Goal: Task Accomplishment & Management: Complete application form

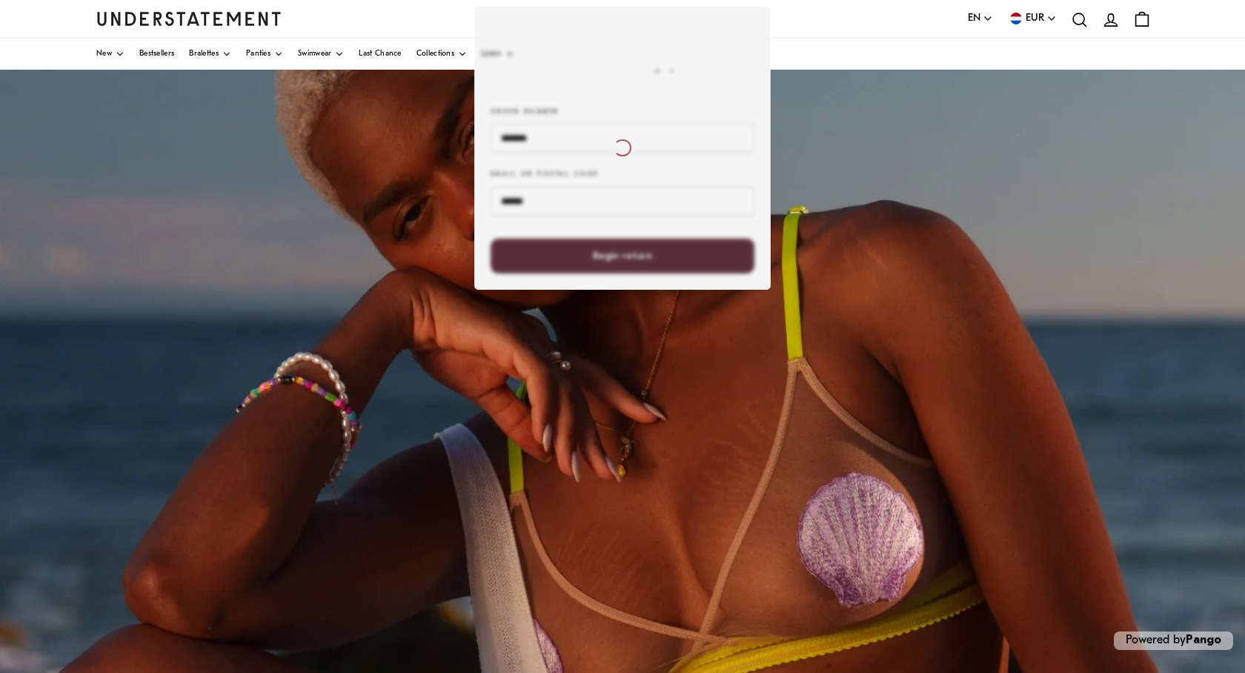
scroll to position [166, 0]
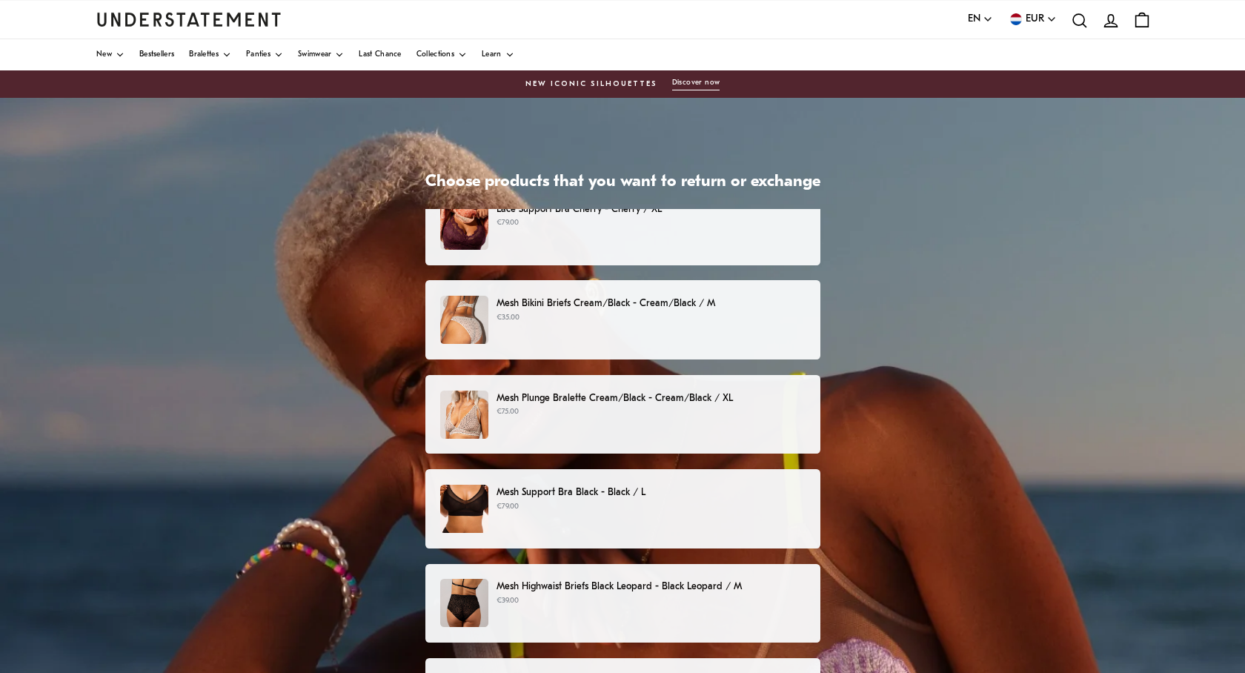
scroll to position [118, 0]
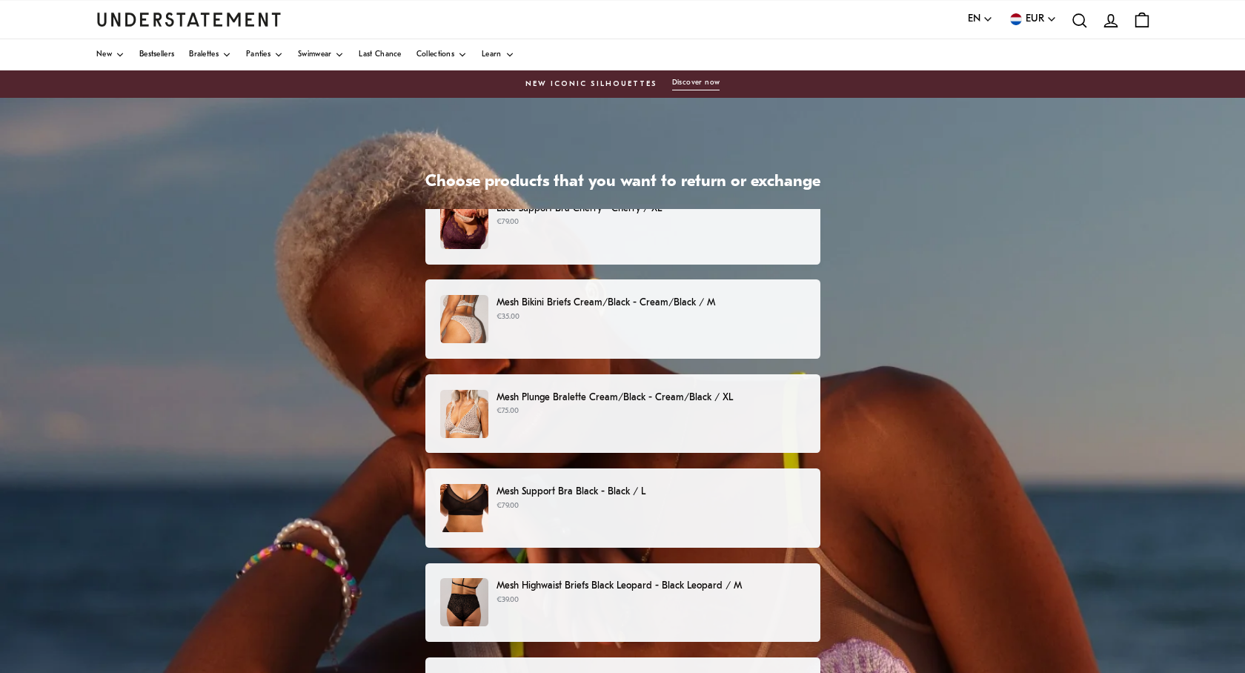
click at [666, 304] on p "Mesh Bikini Briefs Cream/Black - Cream/Black / M" at bounding box center [651, 303] width 308 height 16
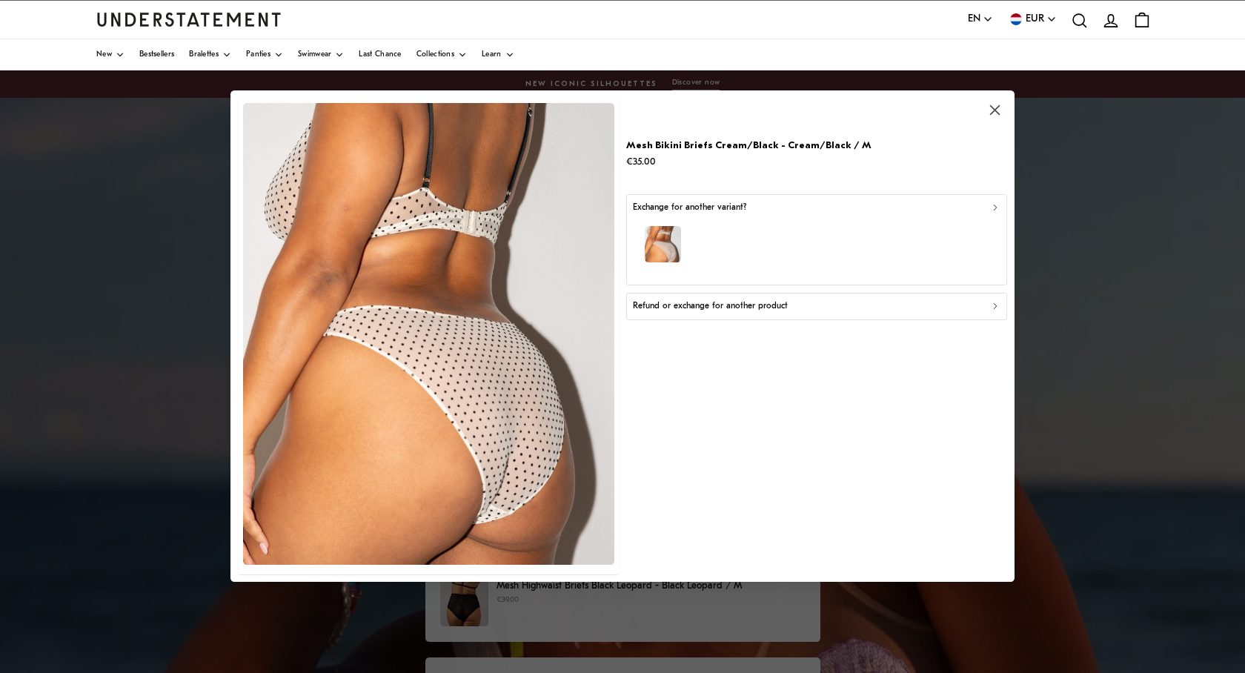
click at [731, 315] on button "Refund or exchange for another product" at bounding box center [816, 306] width 381 height 27
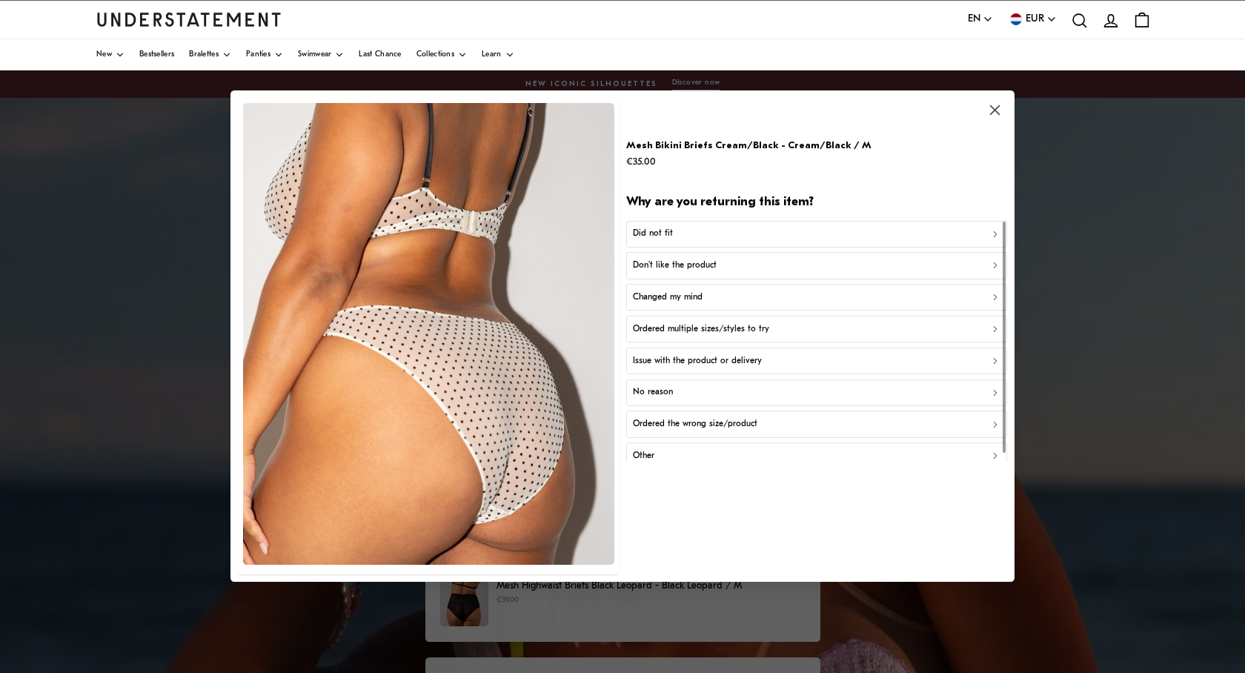
click at [729, 275] on button "Don't like the product" at bounding box center [816, 266] width 381 height 27
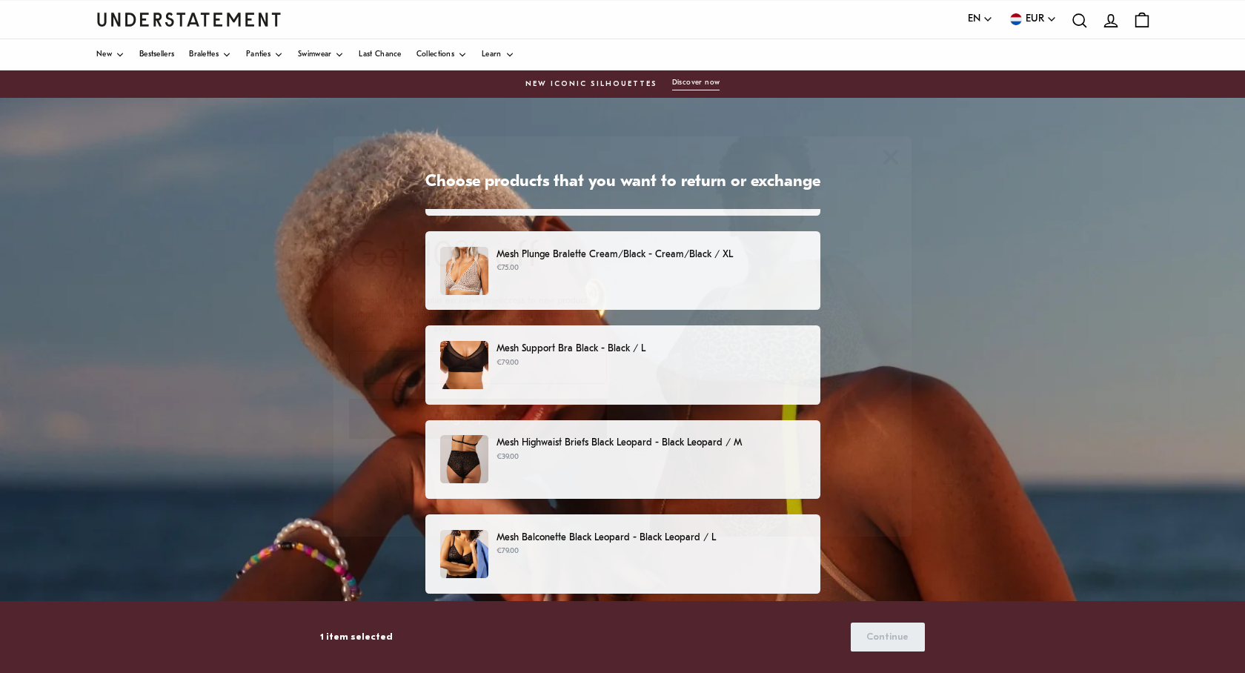
scroll to position [262, 0]
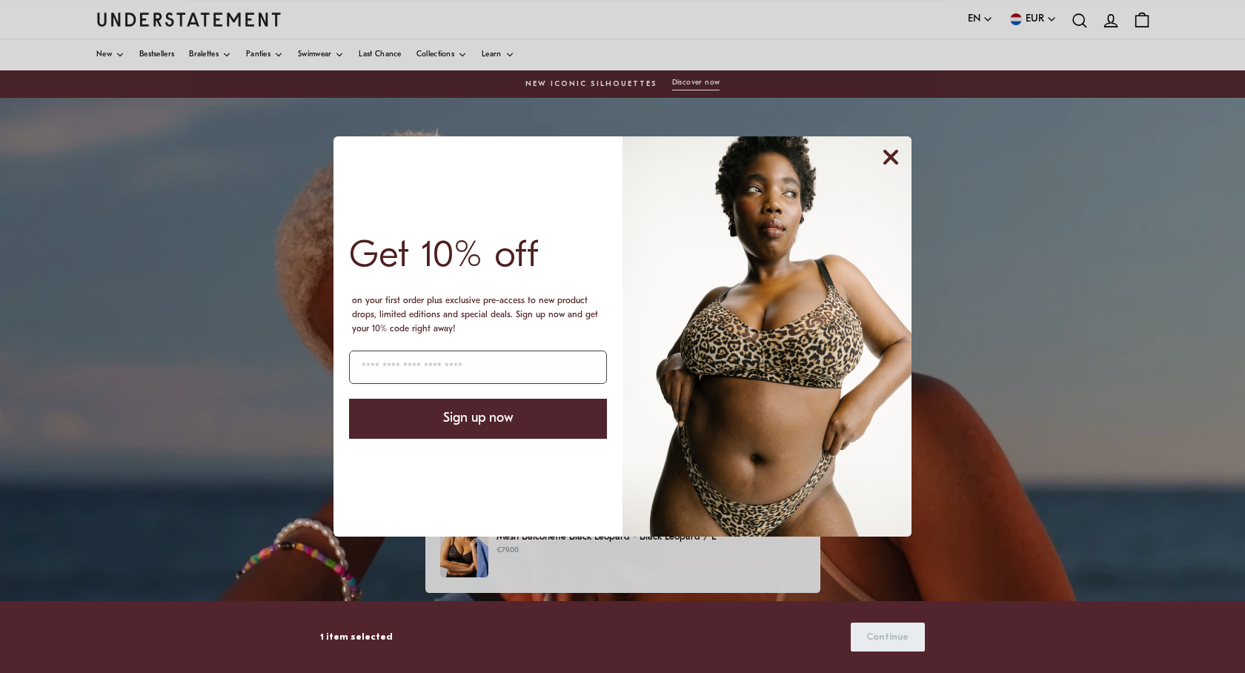
click at [895, 162] on icon "Close dialog" at bounding box center [891, 157] width 12 height 12
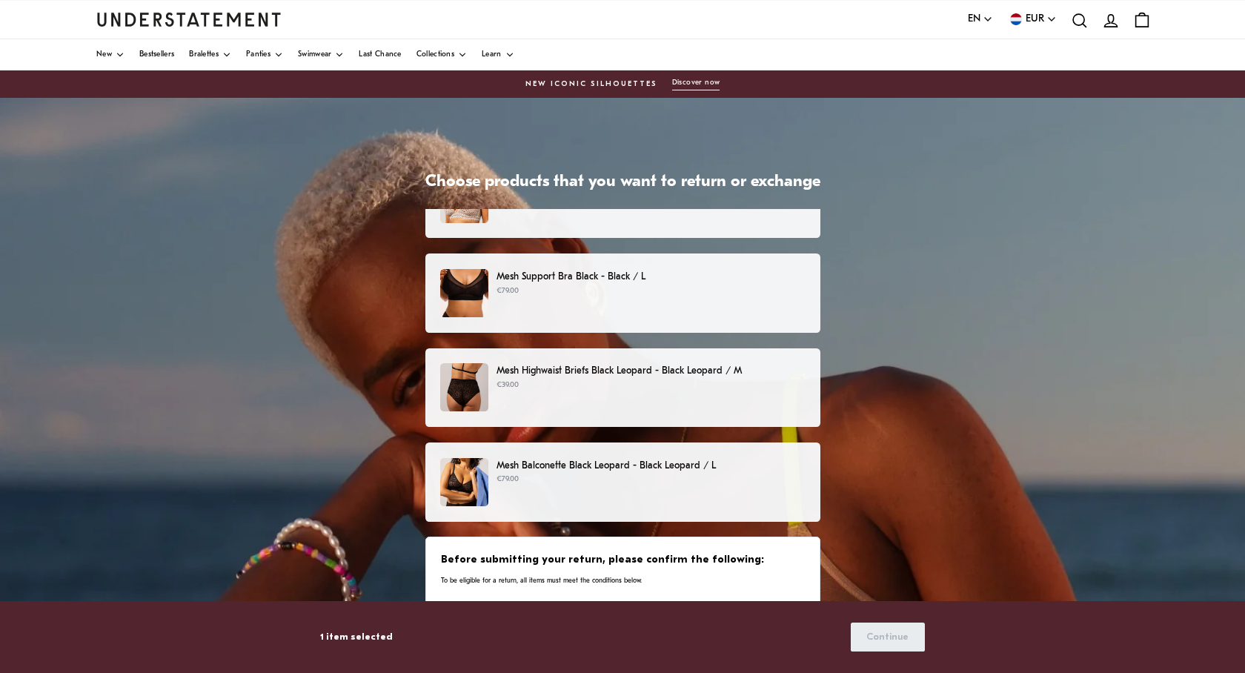
scroll to position [327, 0]
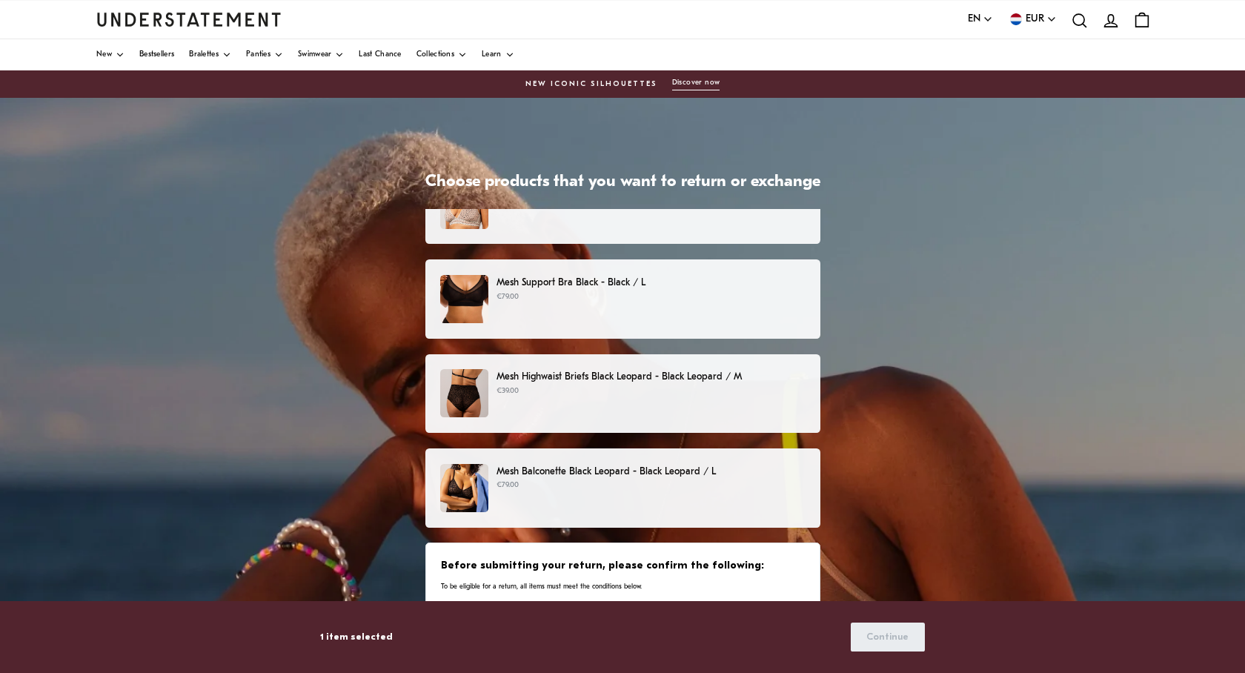
click at [633, 396] on p "€39.00" at bounding box center [651, 391] width 308 height 12
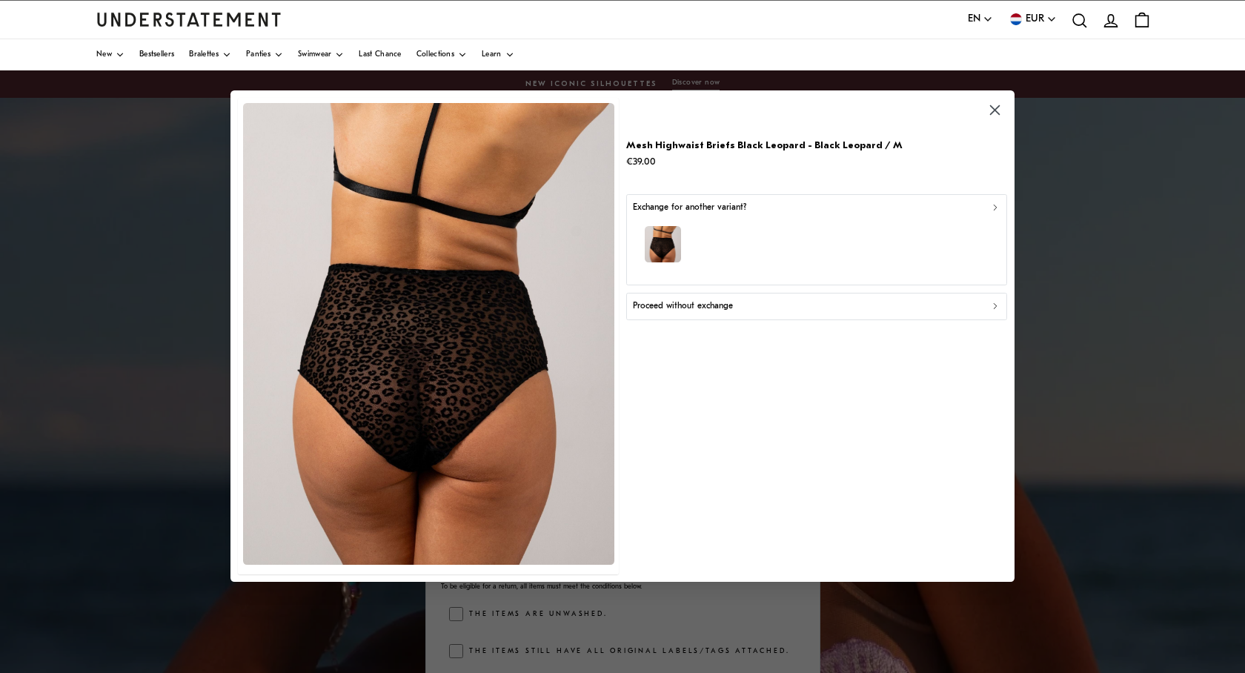
click at [706, 317] on button "Proceed without exchange" at bounding box center [816, 306] width 381 height 27
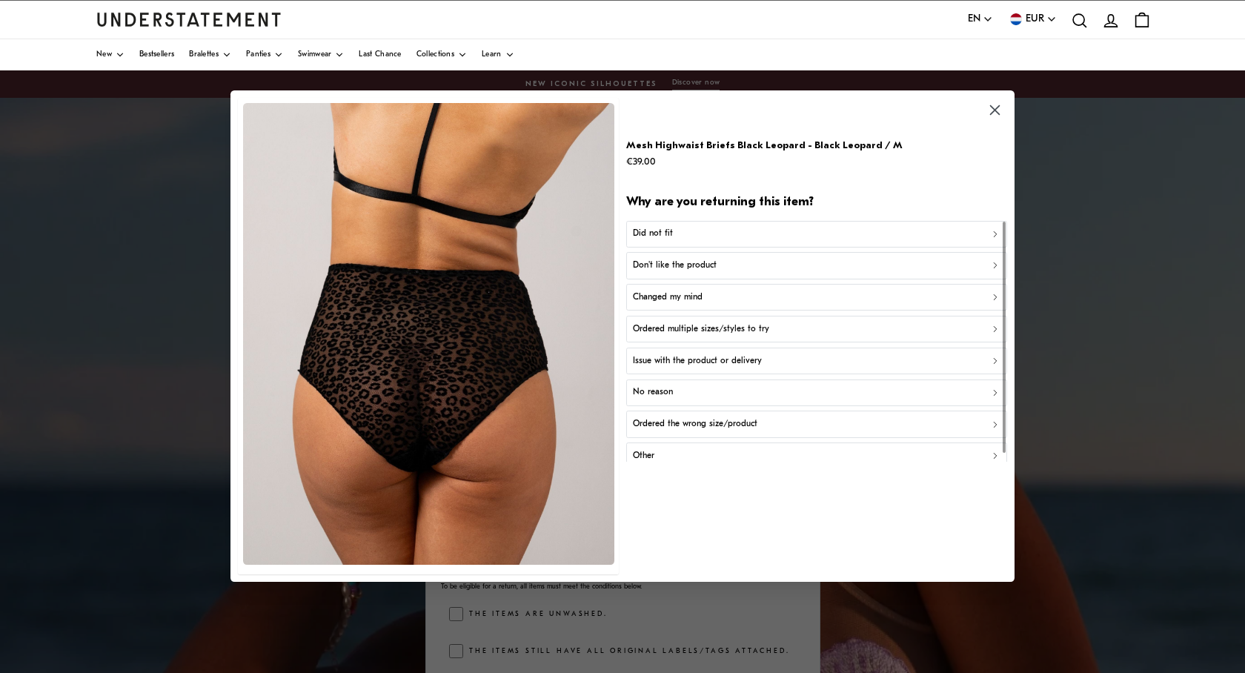
click at [706, 296] on div "Changed my mind" at bounding box center [817, 298] width 368 height 14
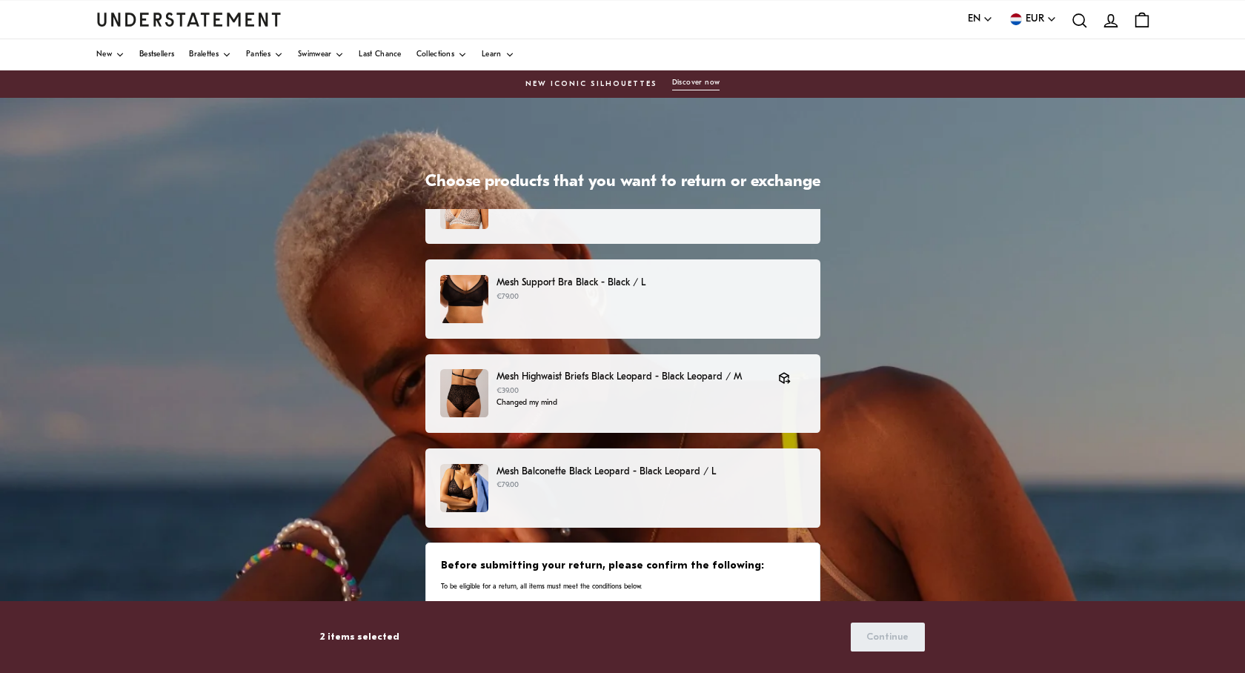
scroll to position [354, 0]
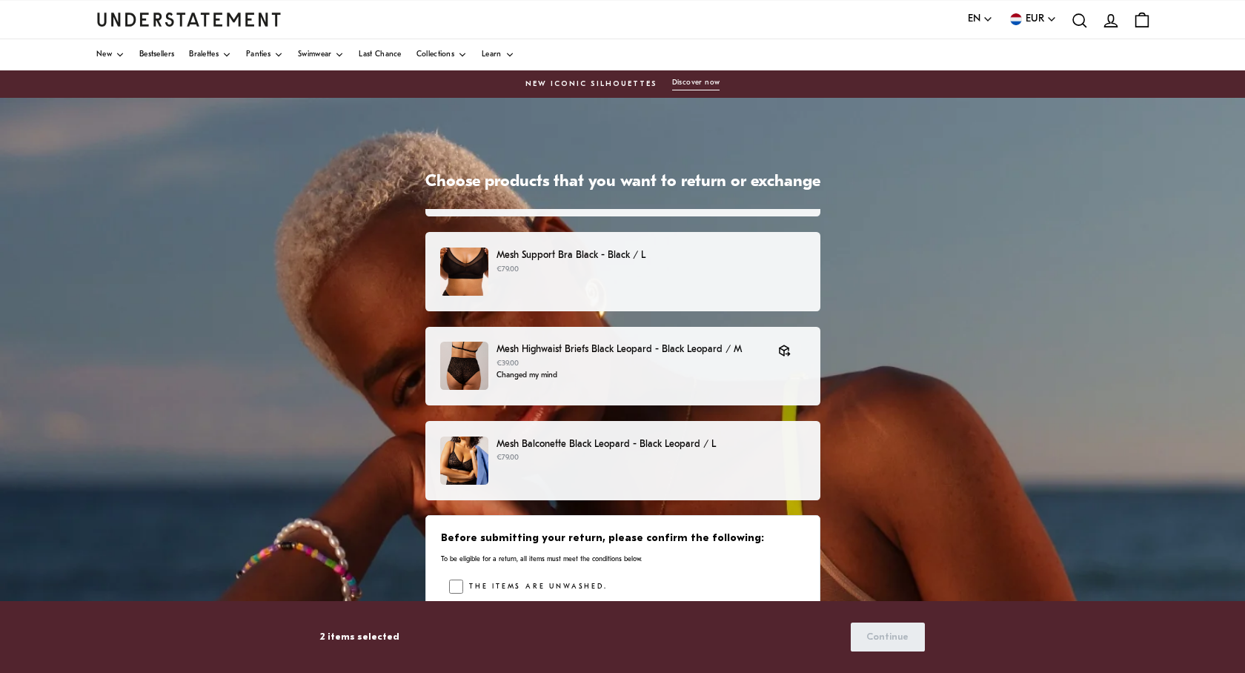
click at [613, 473] on div "Mesh Balconette Black Leopard - Black Leopard / L €79.00" at bounding box center [622, 461] width 364 height 48
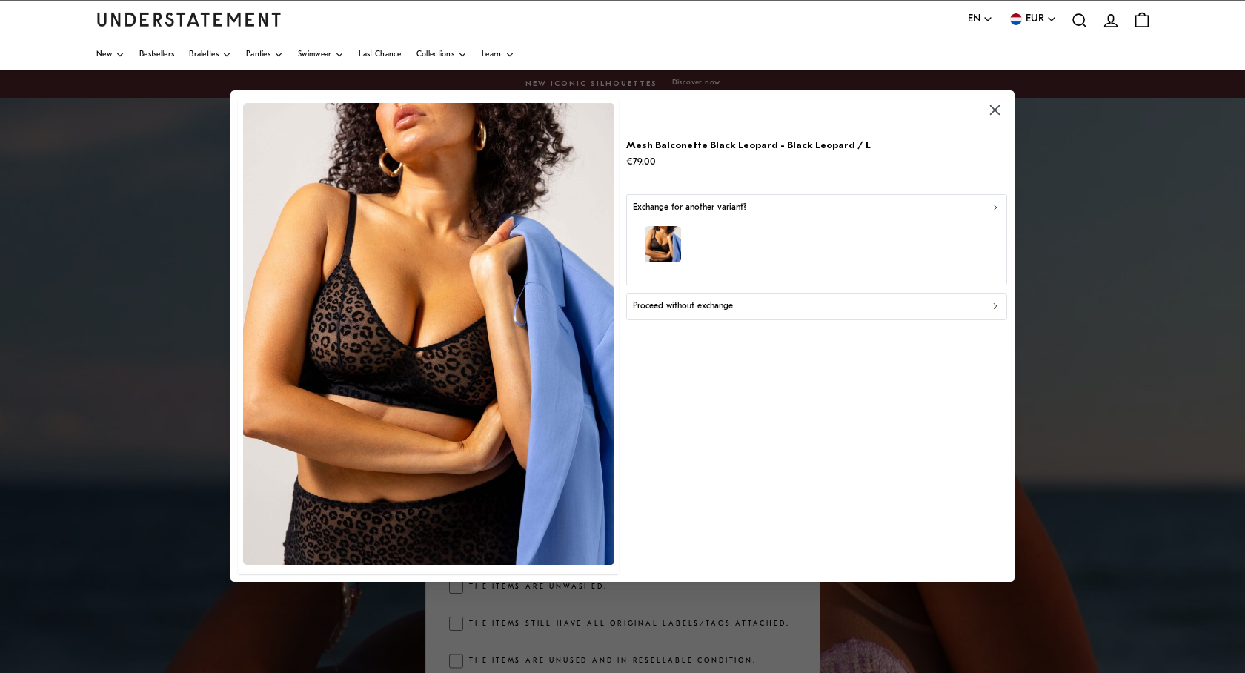
click at [704, 311] on p "Proceed without exchange" at bounding box center [683, 306] width 100 height 14
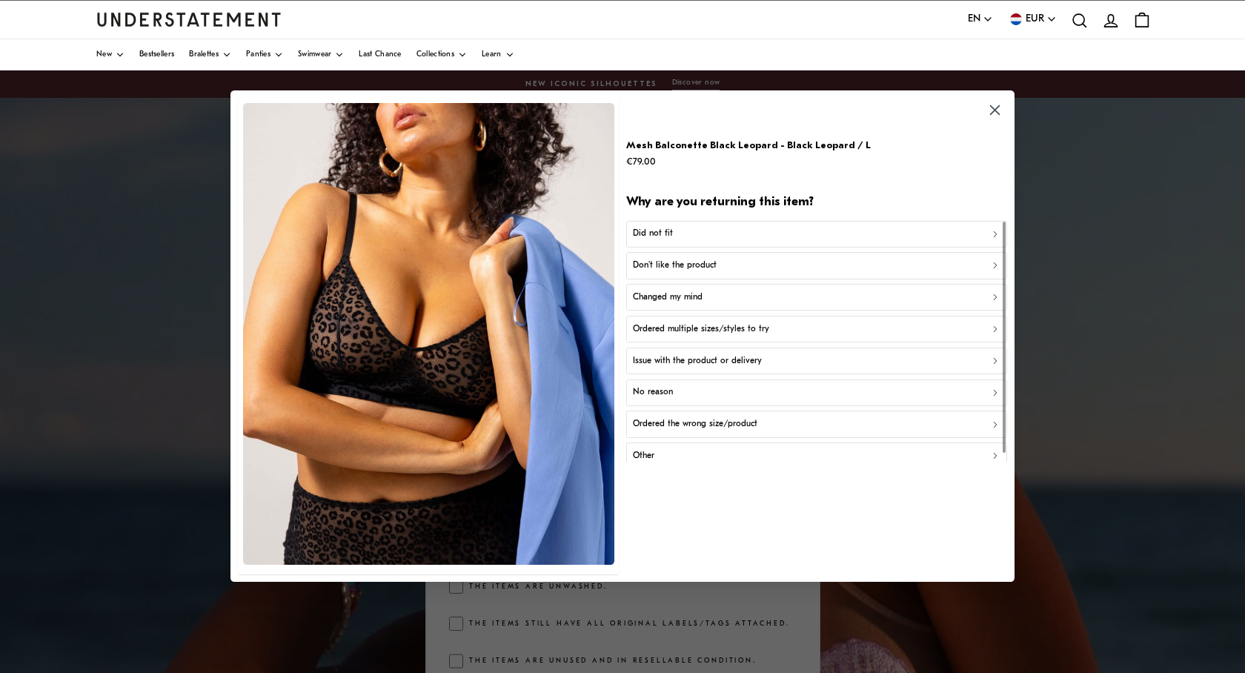
click at [708, 304] on div "Changed my mind" at bounding box center [817, 298] width 368 height 14
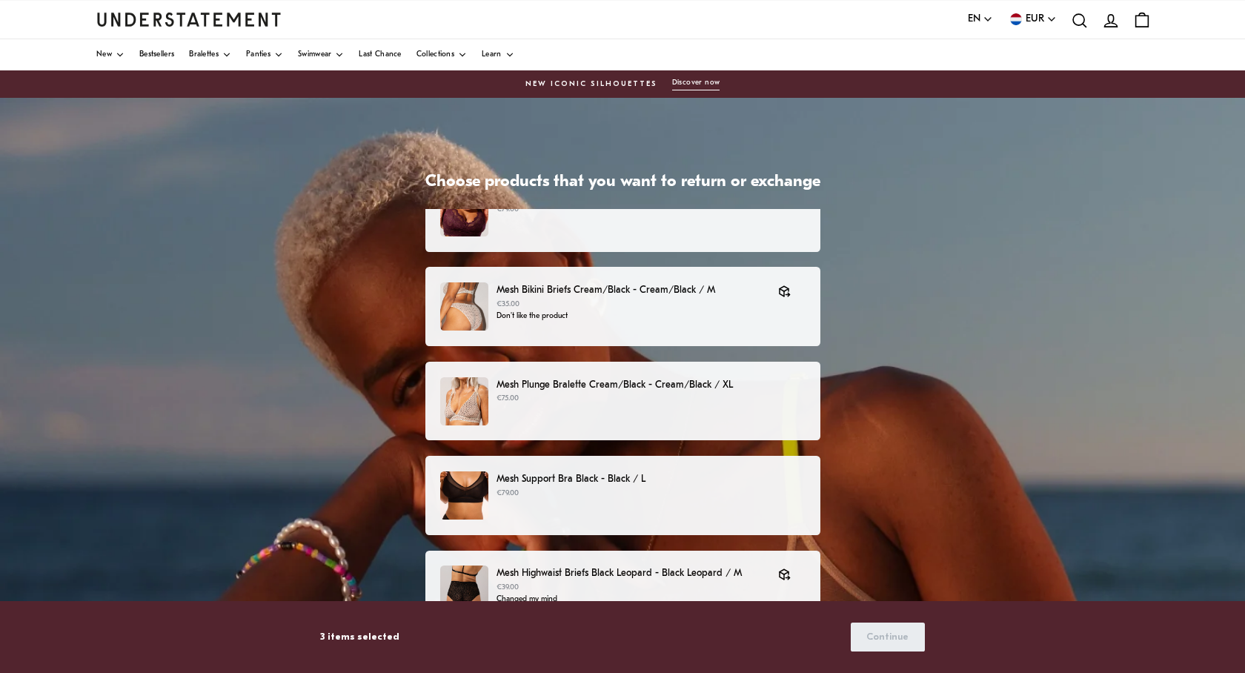
scroll to position [159, 0]
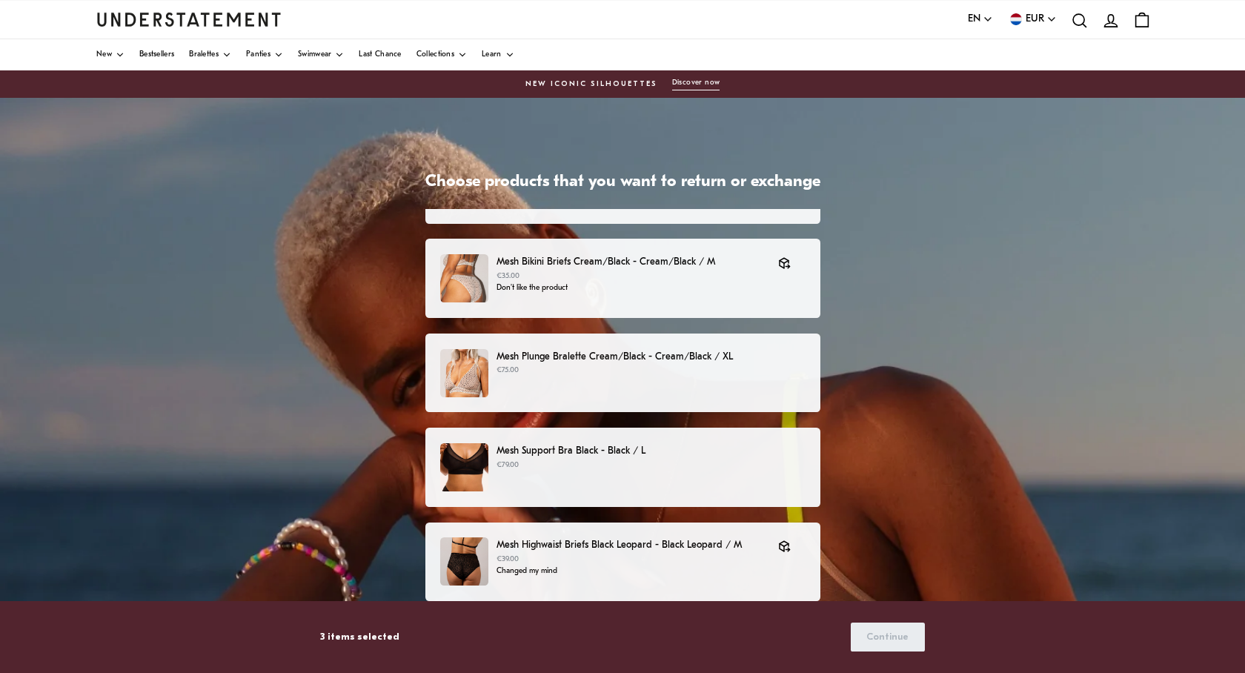
click at [666, 374] on p "€75.00" at bounding box center [651, 371] width 308 height 12
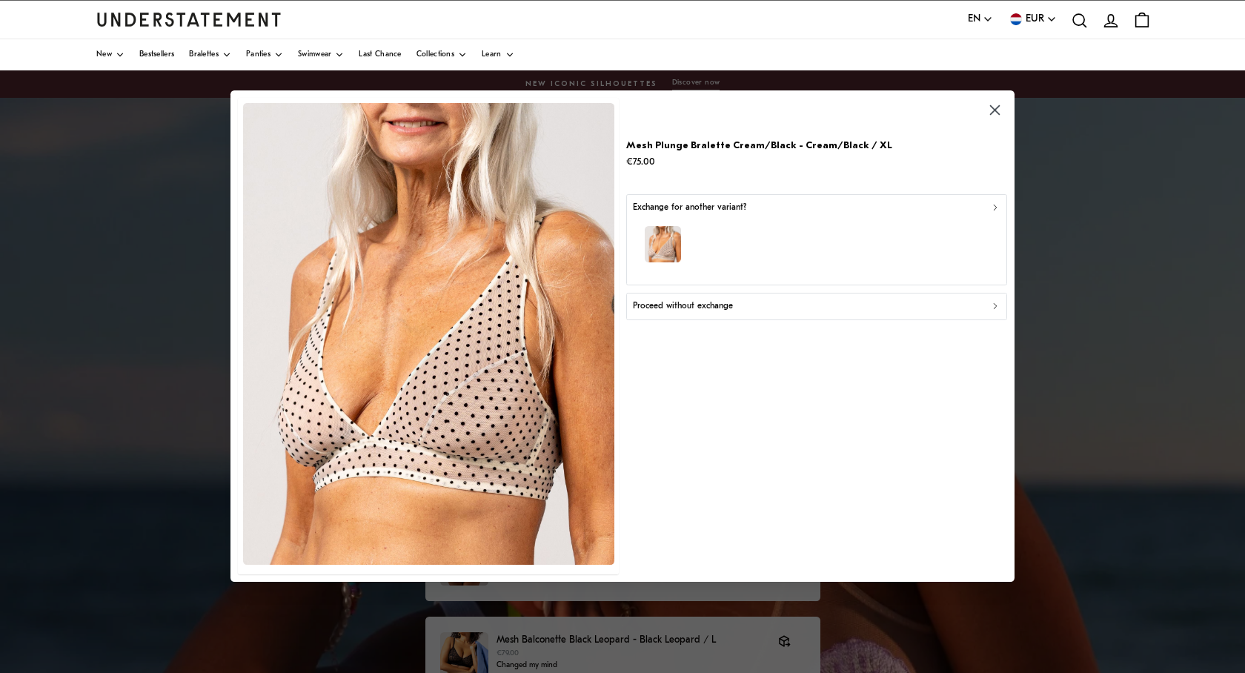
click at [726, 228] on div "button" at bounding box center [817, 247] width 368 height 64
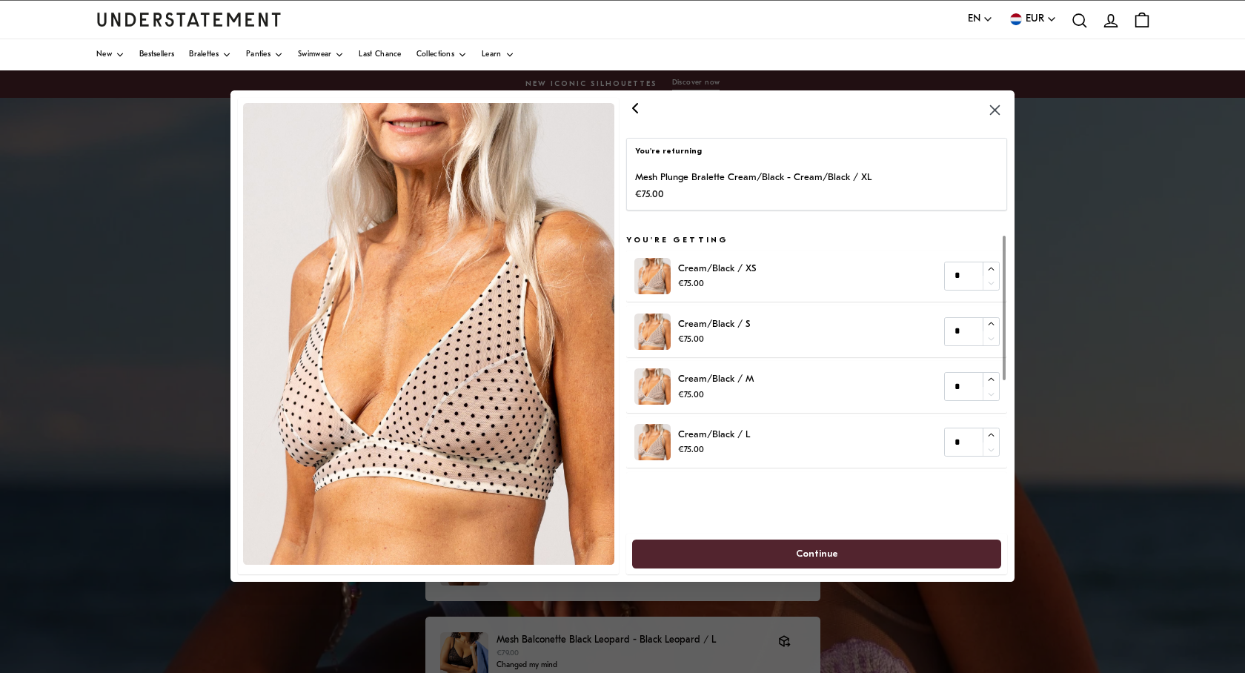
click at [634, 114] on icon "button" at bounding box center [635, 108] width 18 height 18
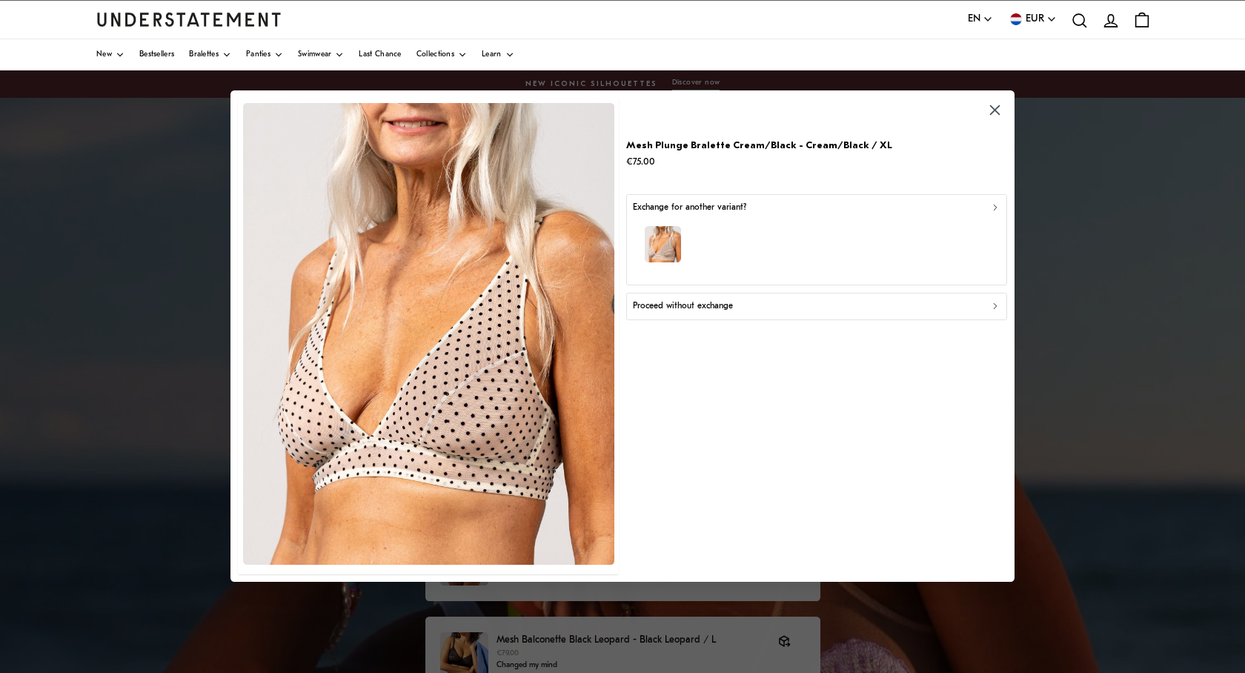
click at [722, 311] on p "Proceed without exchange" at bounding box center [683, 306] width 100 height 14
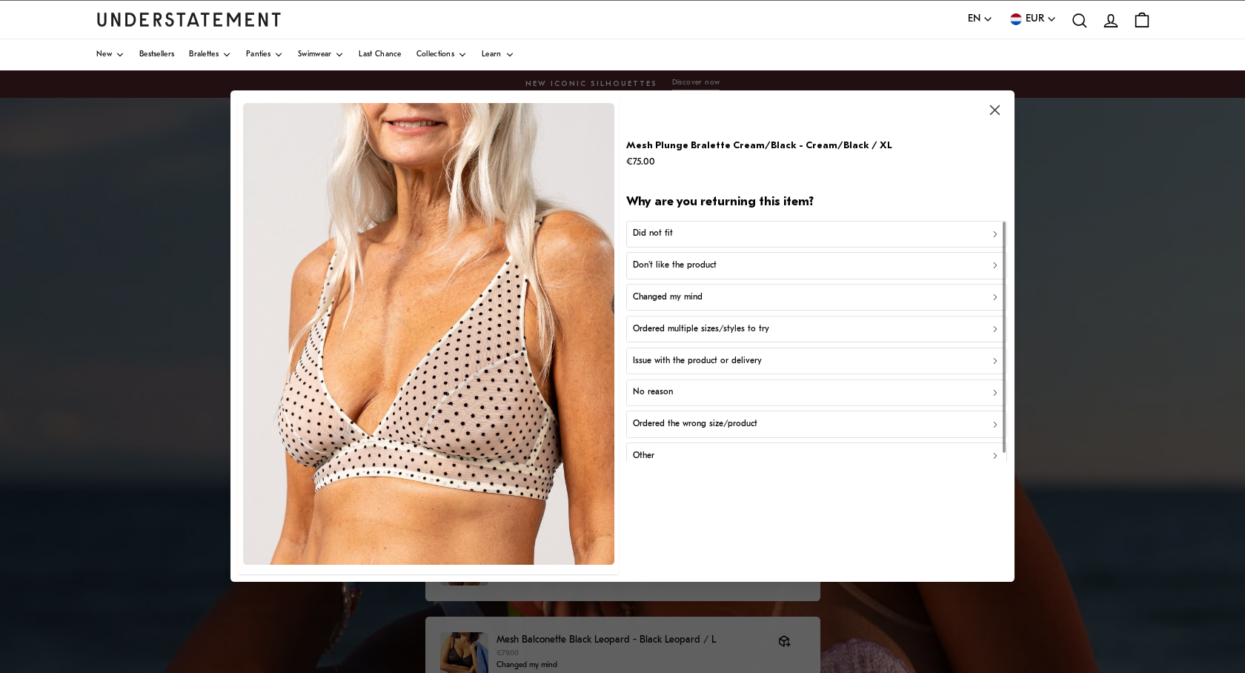
click at [715, 230] on div "Did not fit" at bounding box center [817, 235] width 368 height 14
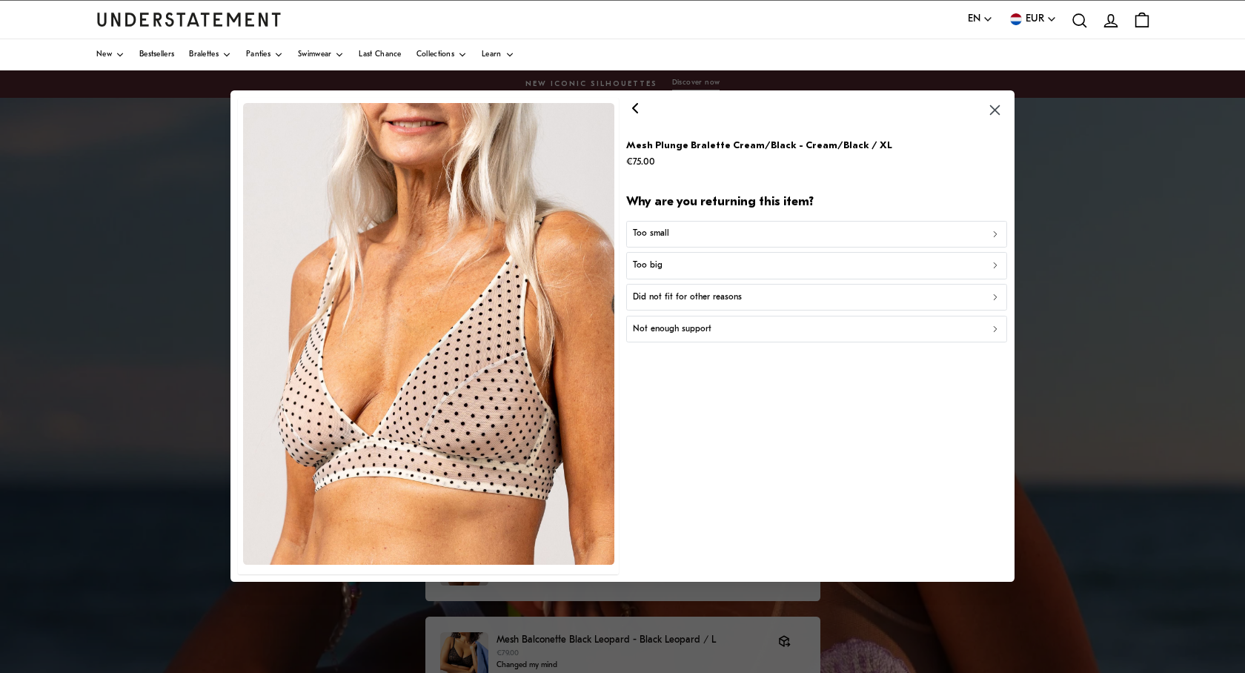
click at [693, 323] on p "Not enough support" at bounding box center [672, 329] width 79 height 14
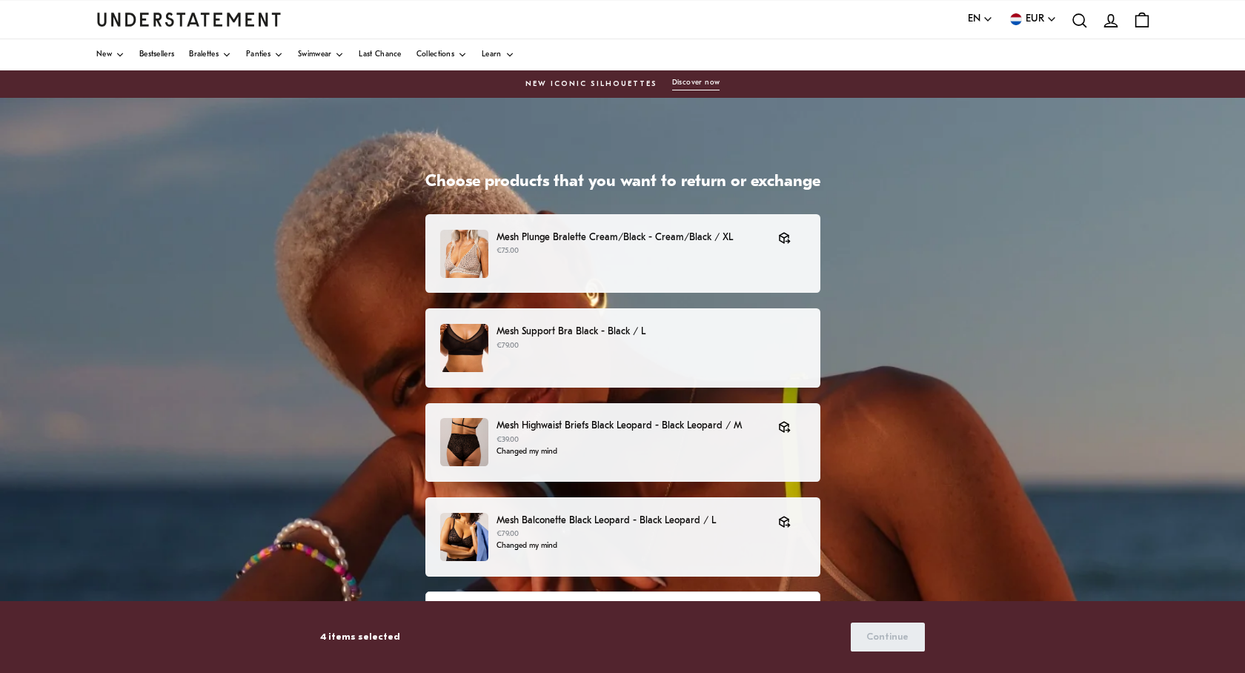
scroll to position [234, 0]
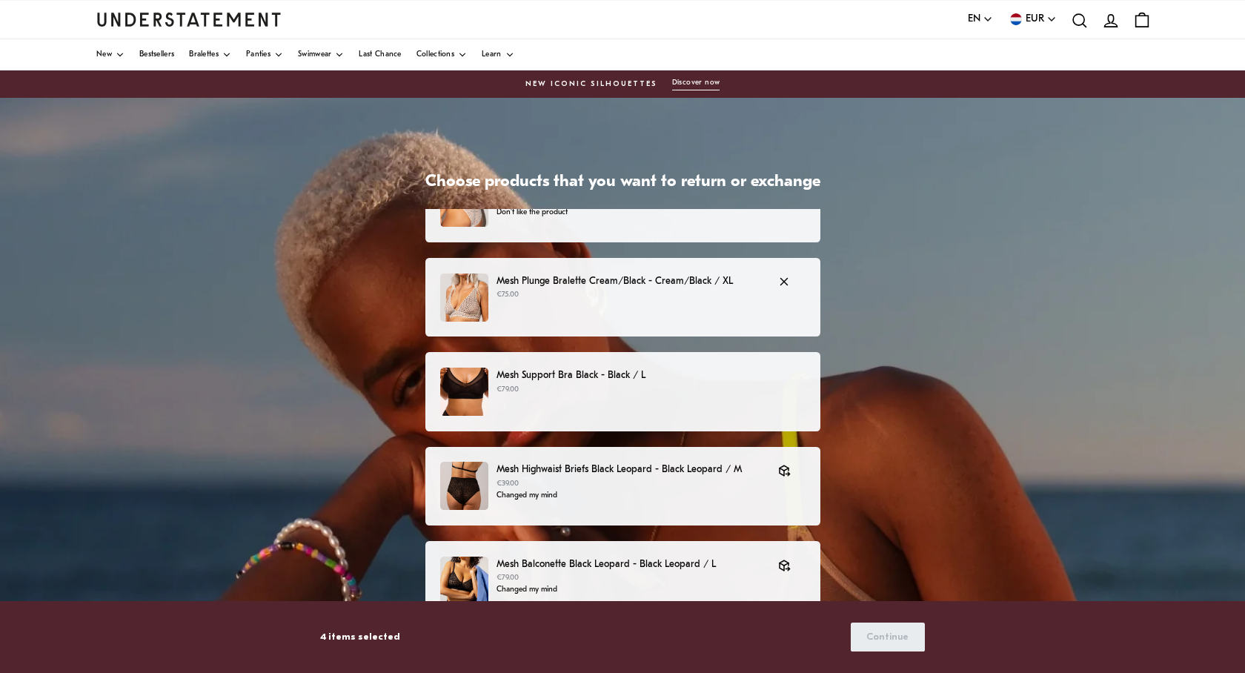
click at [634, 305] on div "Mesh Plunge Bralette Cream/Black - Cream/Black / XL €75.00" at bounding box center [622, 297] width 364 height 48
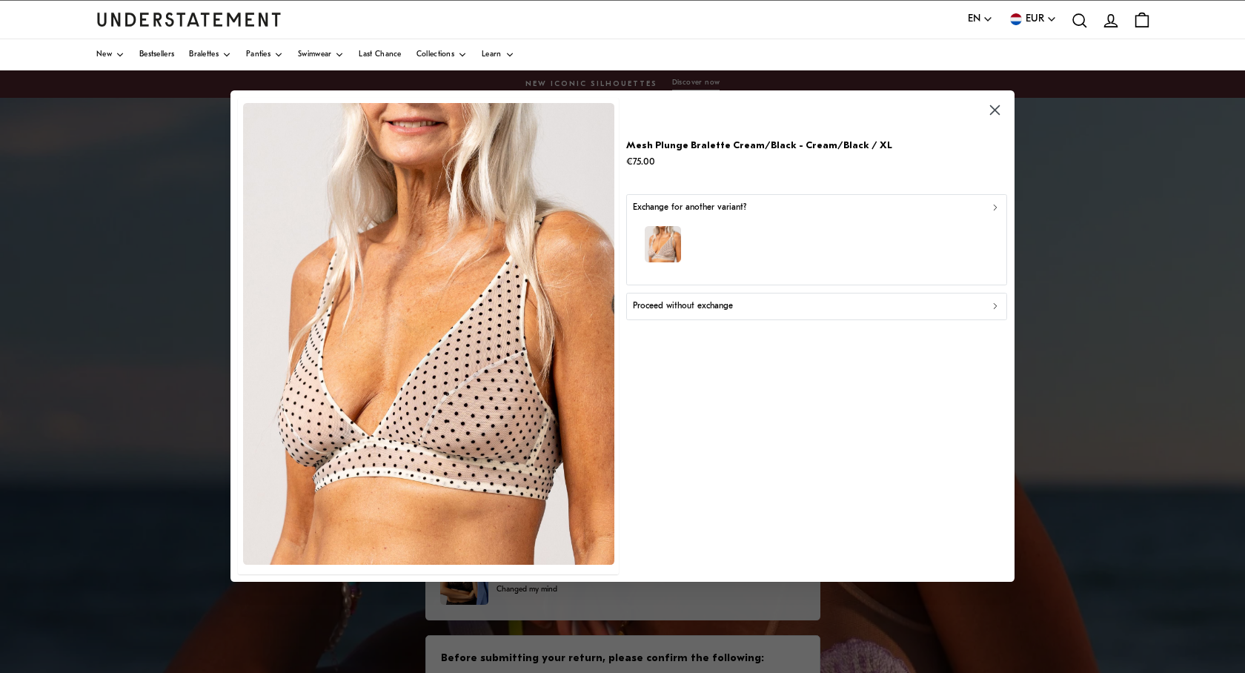
click at [705, 304] on p "Proceed without exchange" at bounding box center [683, 306] width 100 height 14
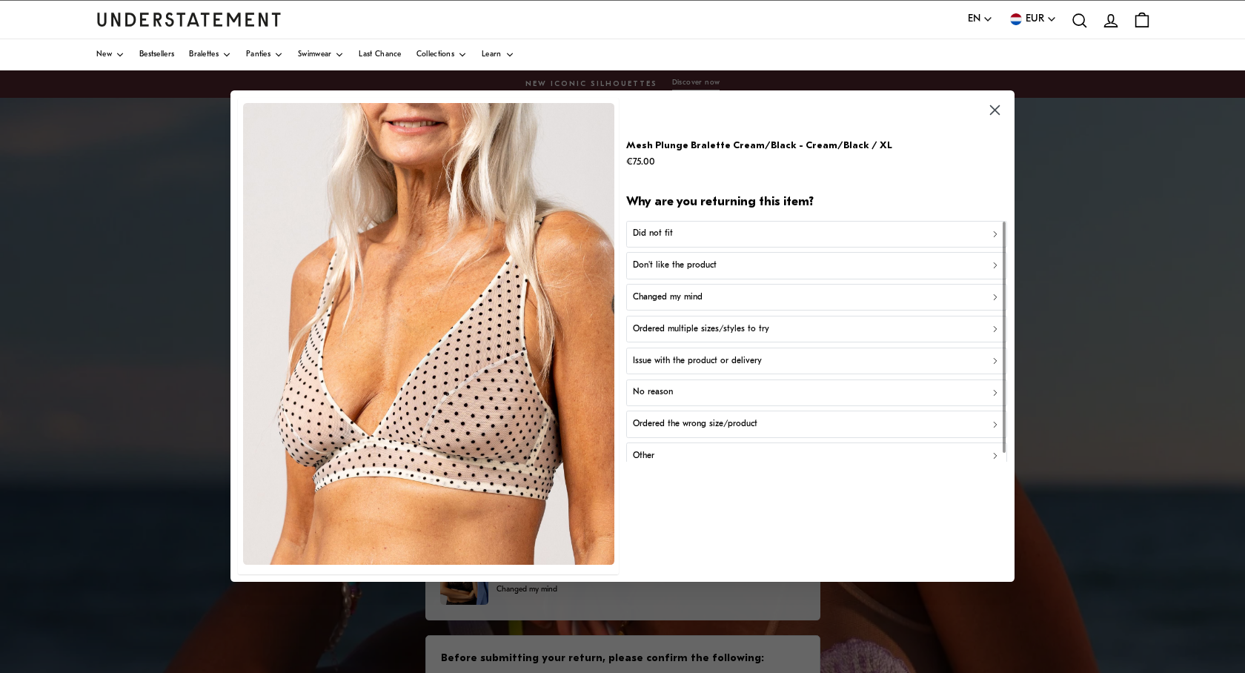
click at [657, 458] on div "Other" at bounding box center [817, 456] width 368 height 14
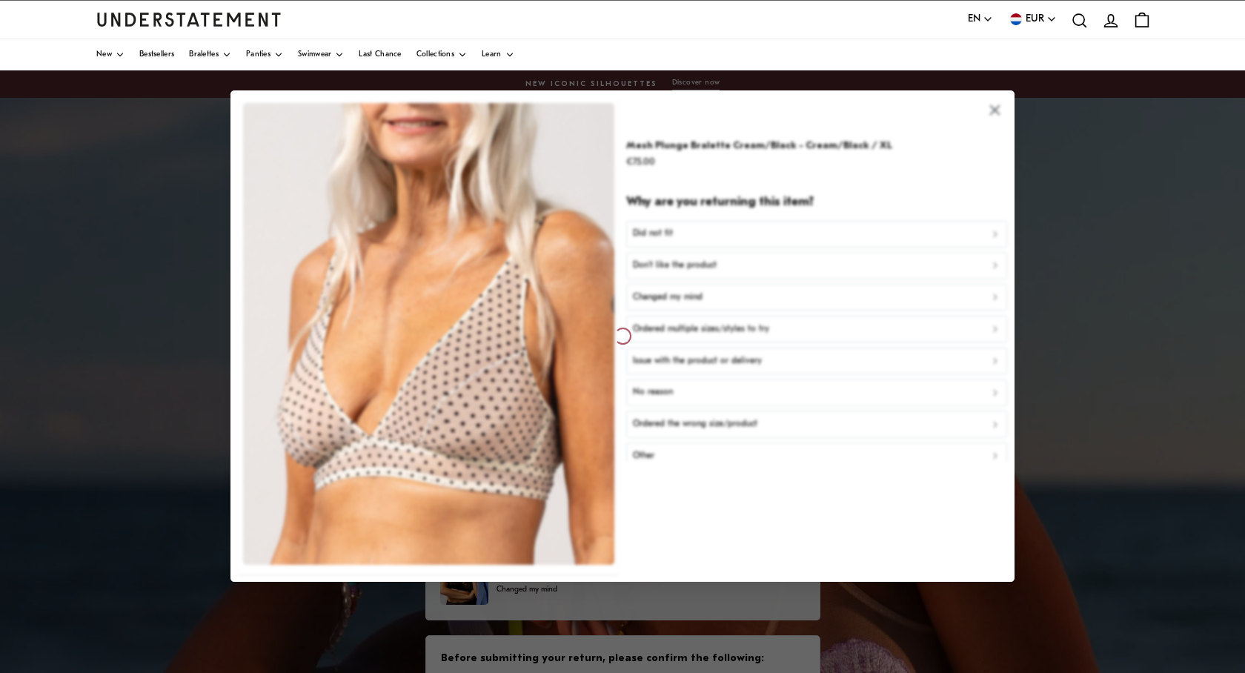
click at [677, 271] on div at bounding box center [622, 335] width 784 height 491
click at [995, 118] on div at bounding box center [622, 335] width 784 height 491
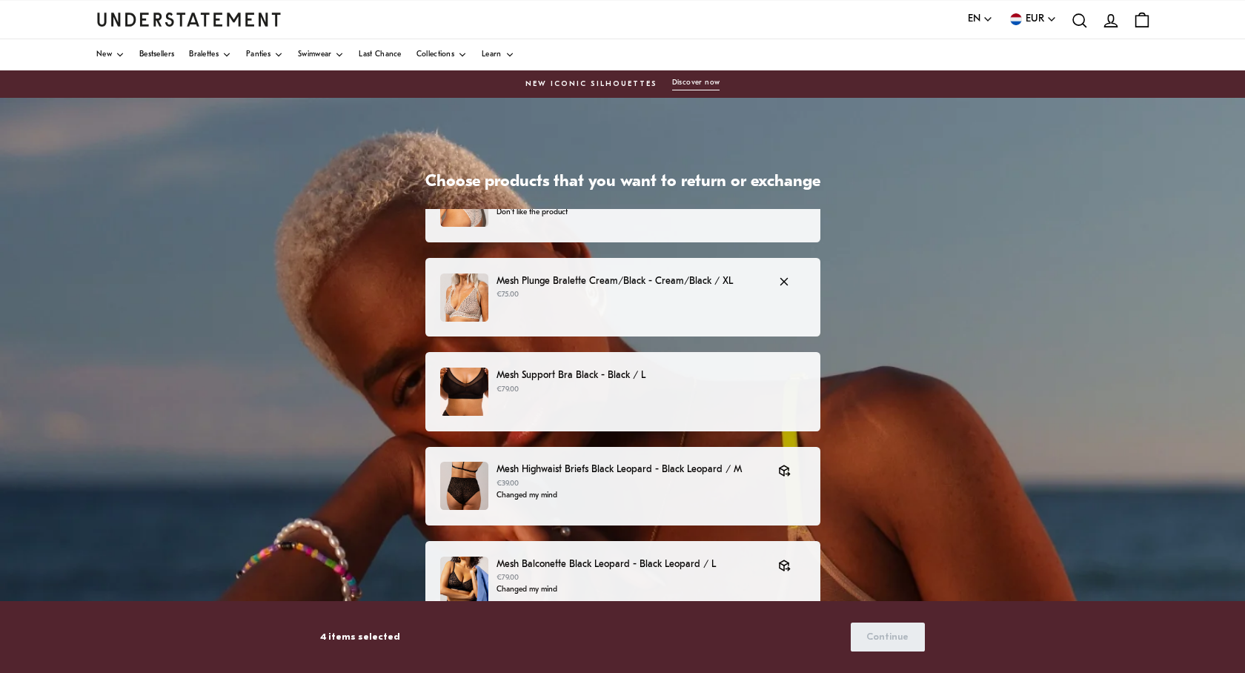
click at [613, 325] on div "Mesh Plunge Bralette Cream/Black - Cream/Black / XL €75.00" at bounding box center [622, 297] width 395 height 79
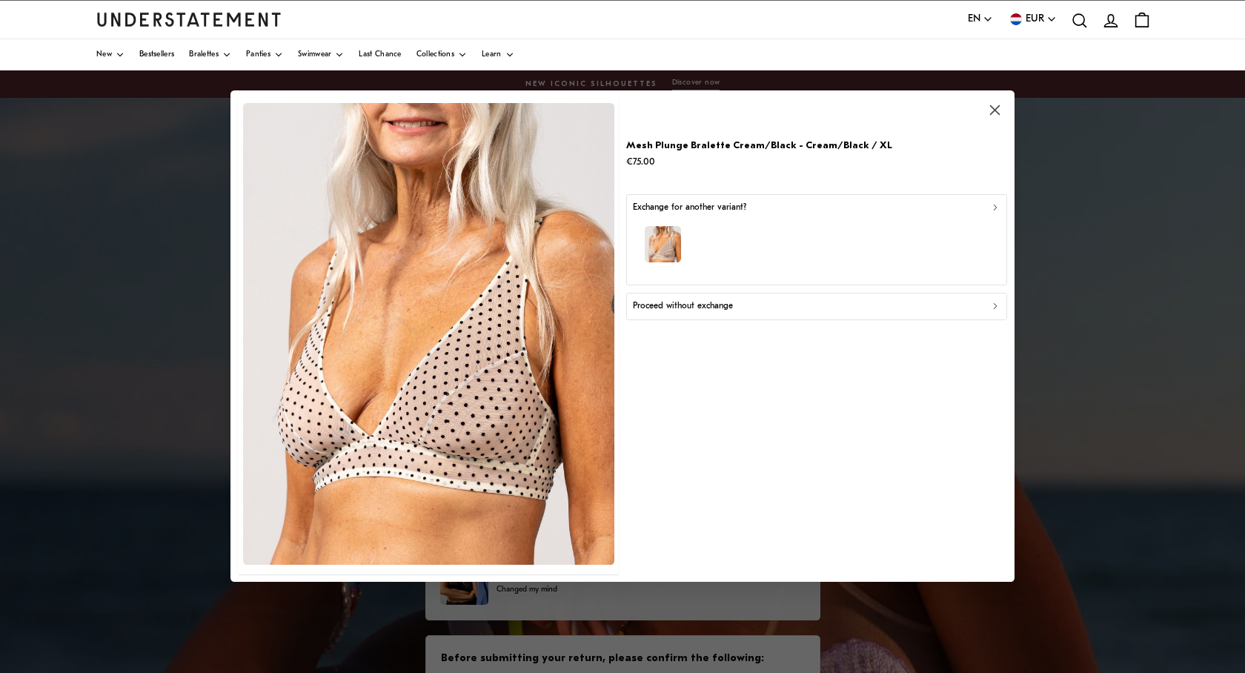
click at [685, 313] on button "Proceed without exchange" at bounding box center [816, 306] width 381 height 27
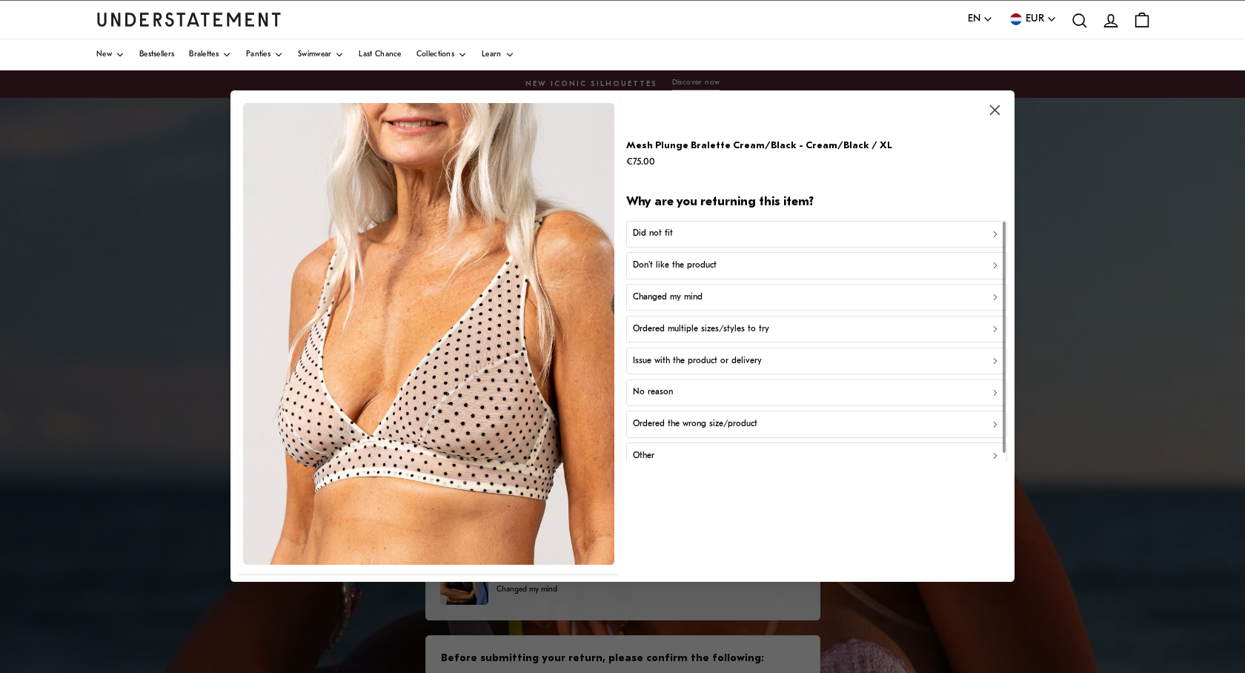
click at [698, 268] on p "Don't like the product" at bounding box center [675, 266] width 84 height 14
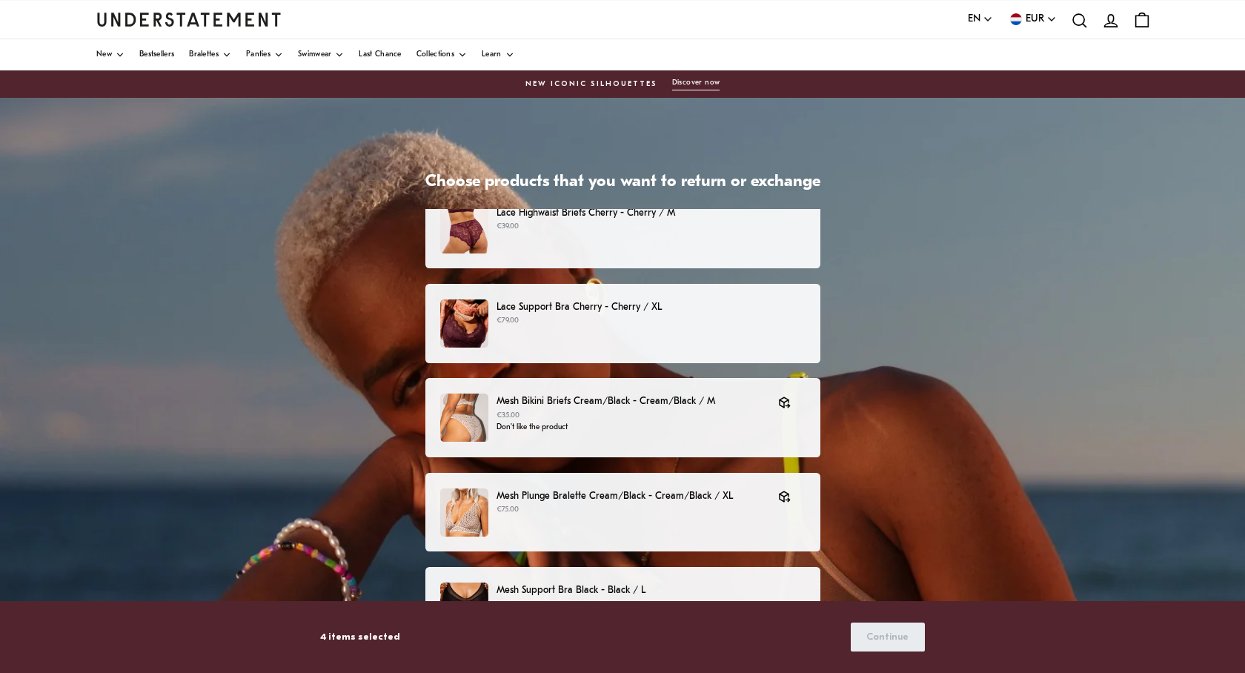
scroll to position [27, 0]
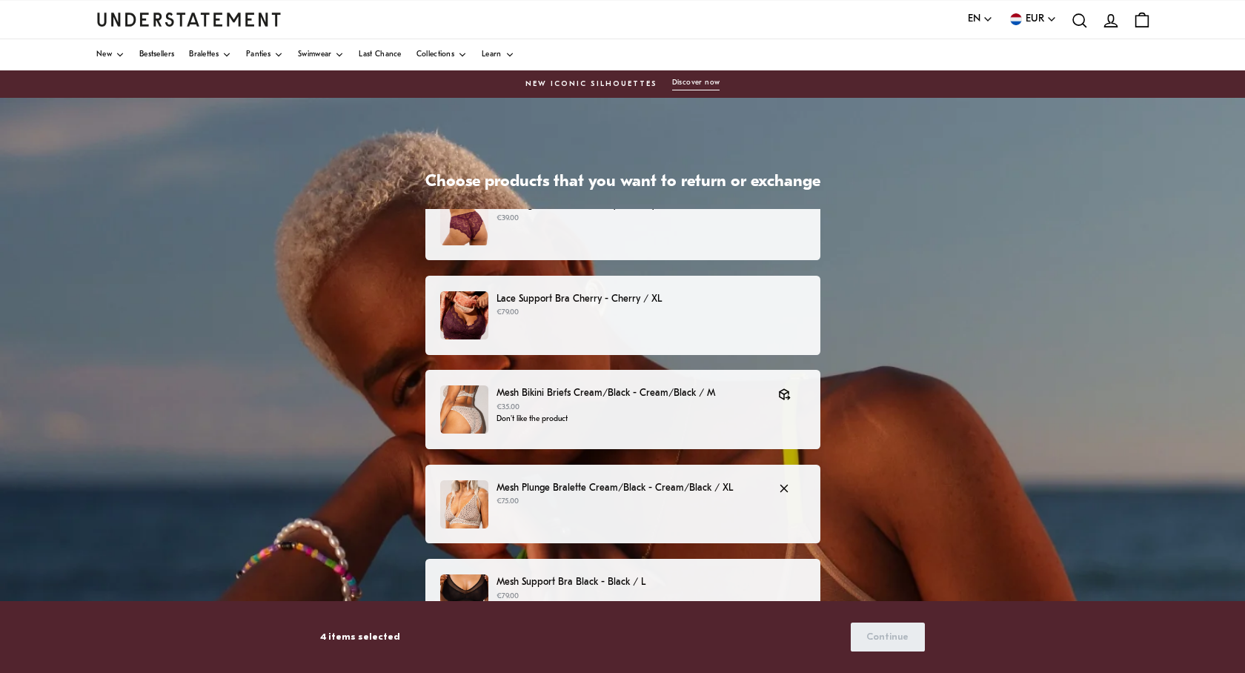
click at [563, 508] on div "Mesh Plunge Bralette Cream/Black - Cream/Black / XL €75.00" at bounding box center [622, 504] width 364 height 48
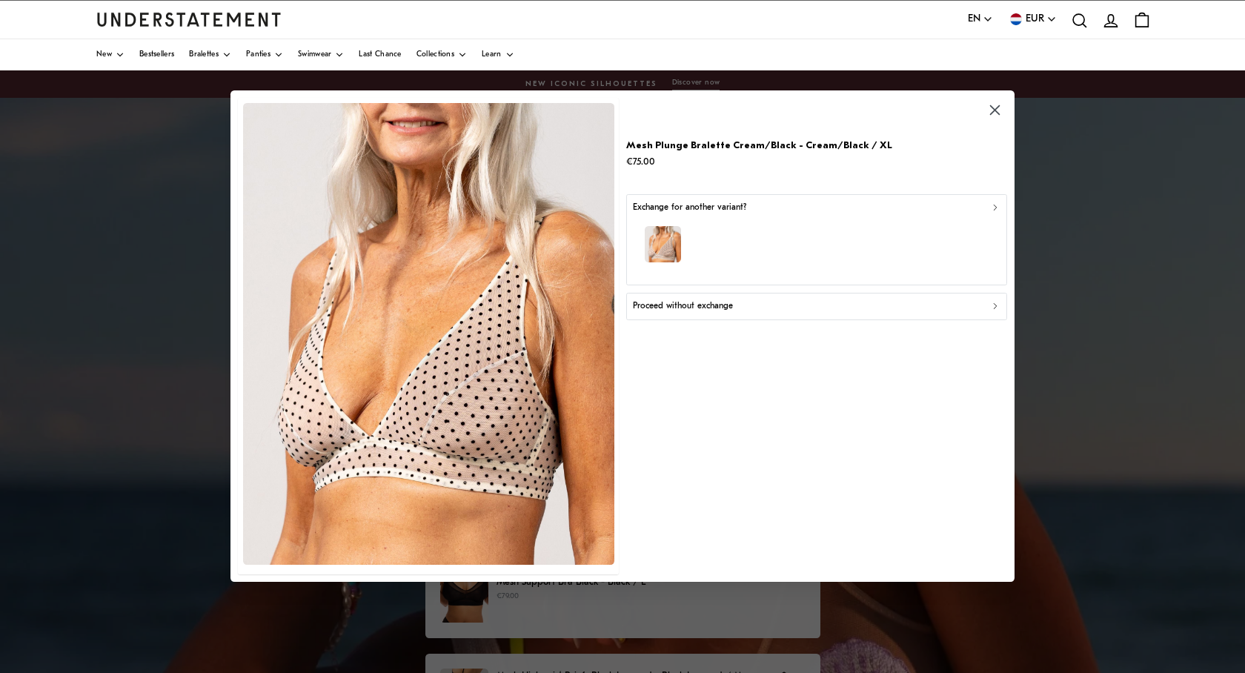
click at [705, 305] on p "Proceed without exchange" at bounding box center [683, 306] width 100 height 14
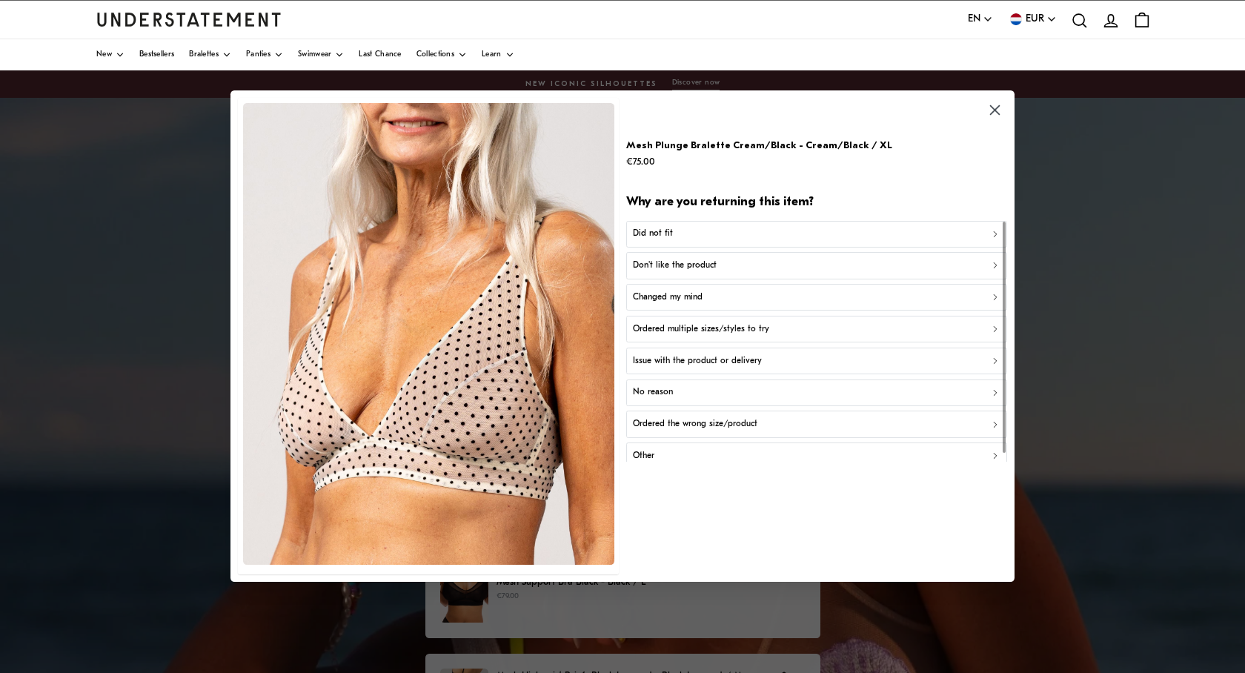
click at [679, 262] on p "Don't like the product" at bounding box center [675, 266] width 84 height 14
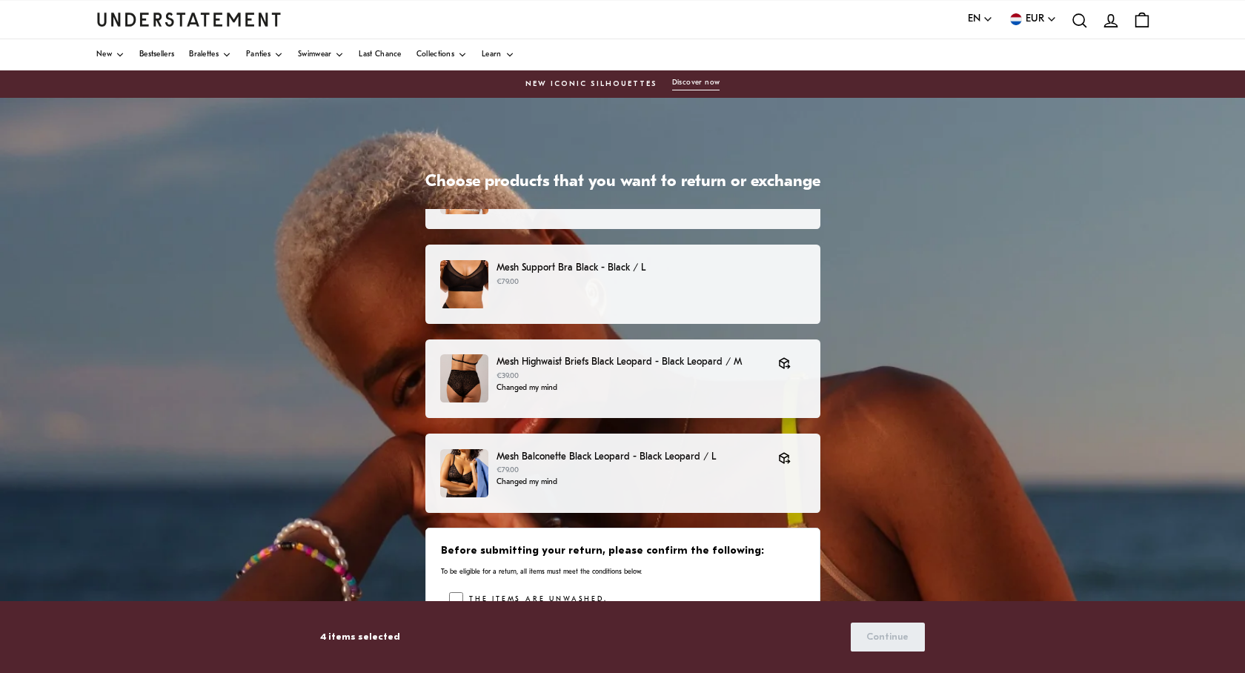
scroll to position [354, 0]
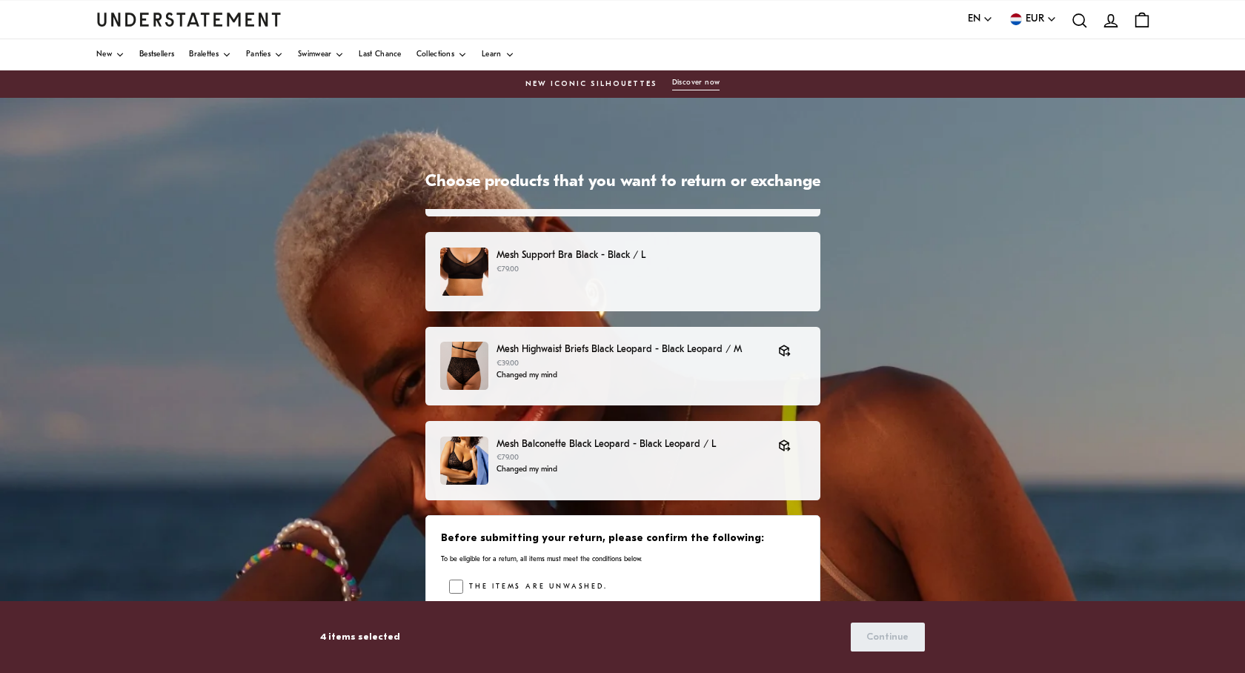
click at [875, 505] on div "Choose products that you want to return or exchange Lace Highwaist Briefs Cherr…" at bounding box center [622, 468] width 1245 height 741
click at [917, 391] on div "Choose products that you want to return or exchange Lace Highwaist Briefs Cherr…" at bounding box center [622, 468] width 1245 height 741
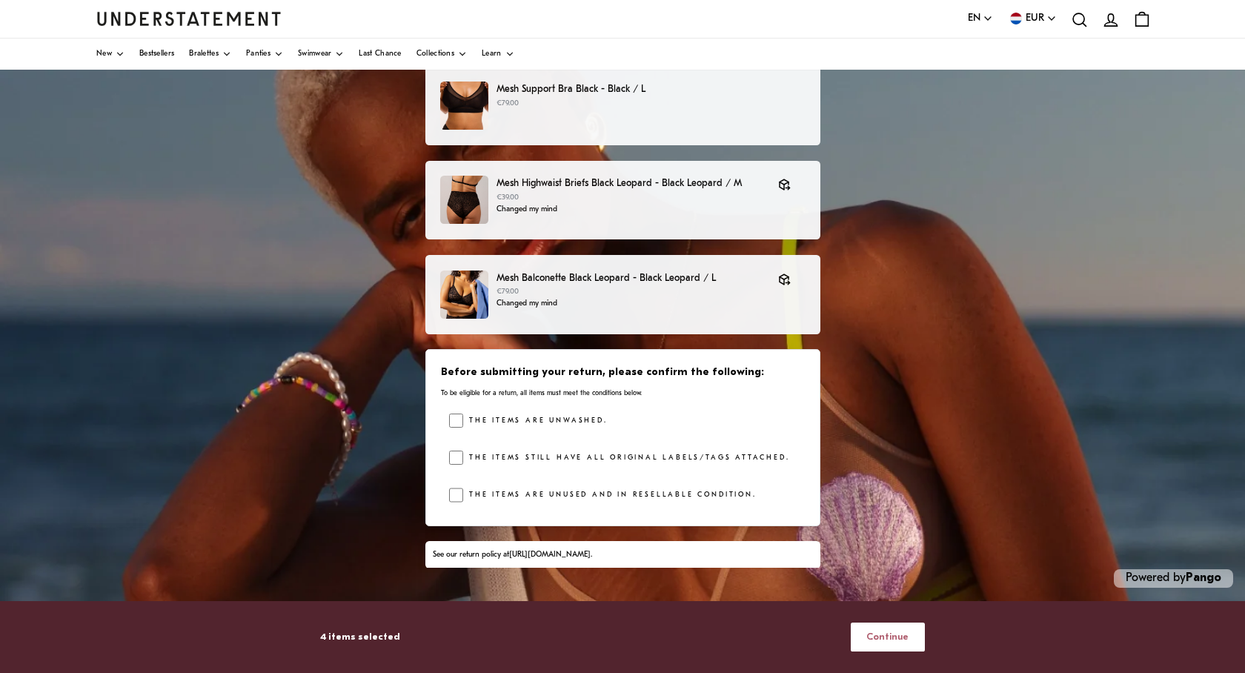
click at [885, 643] on span "Continue" at bounding box center [887, 636] width 42 height 27
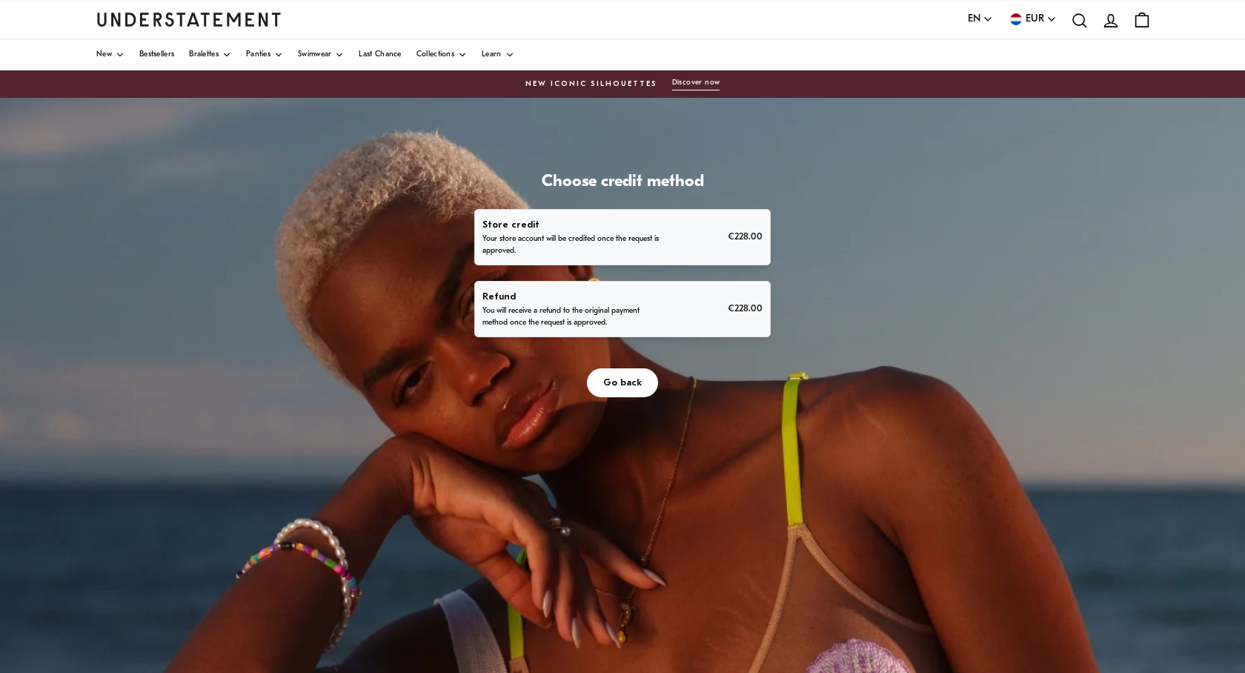
click at [645, 313] on p "You will receive a refund to the original payment method once the request is ap…" at bounding box center [573, 317] width 183 height 24
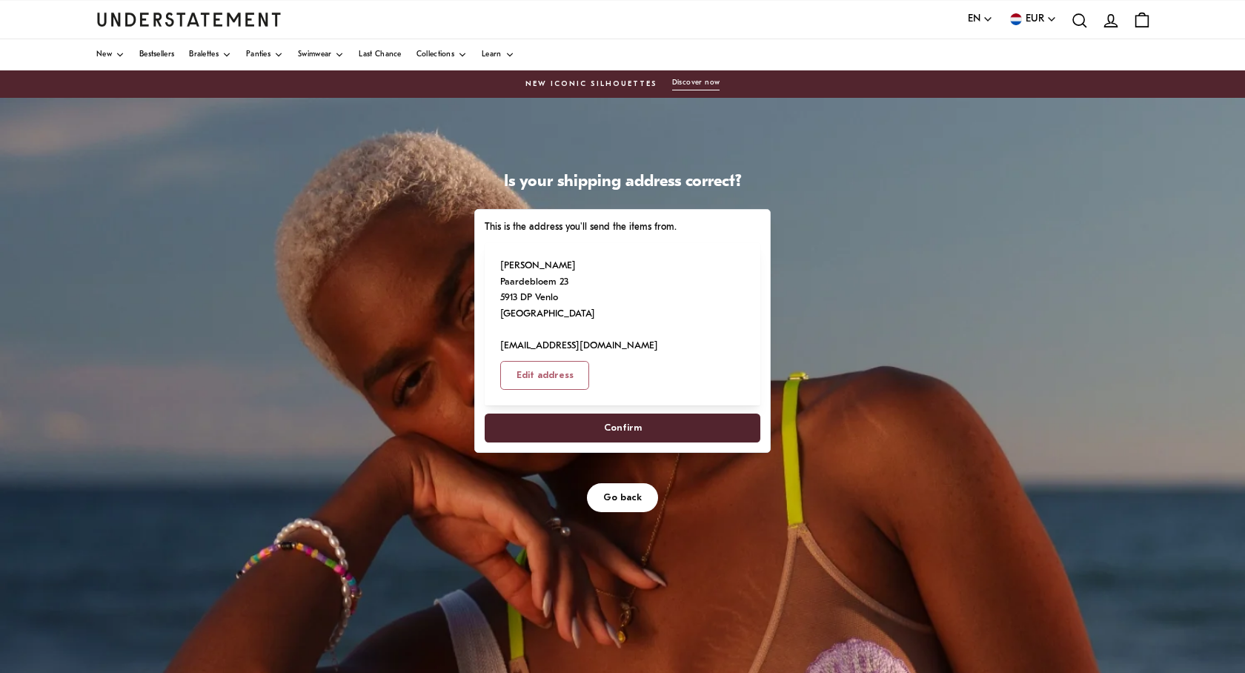
click at [657, 414] on span "Confirm" at bounding box center [622, 427] width 243 height 27
select select "**"
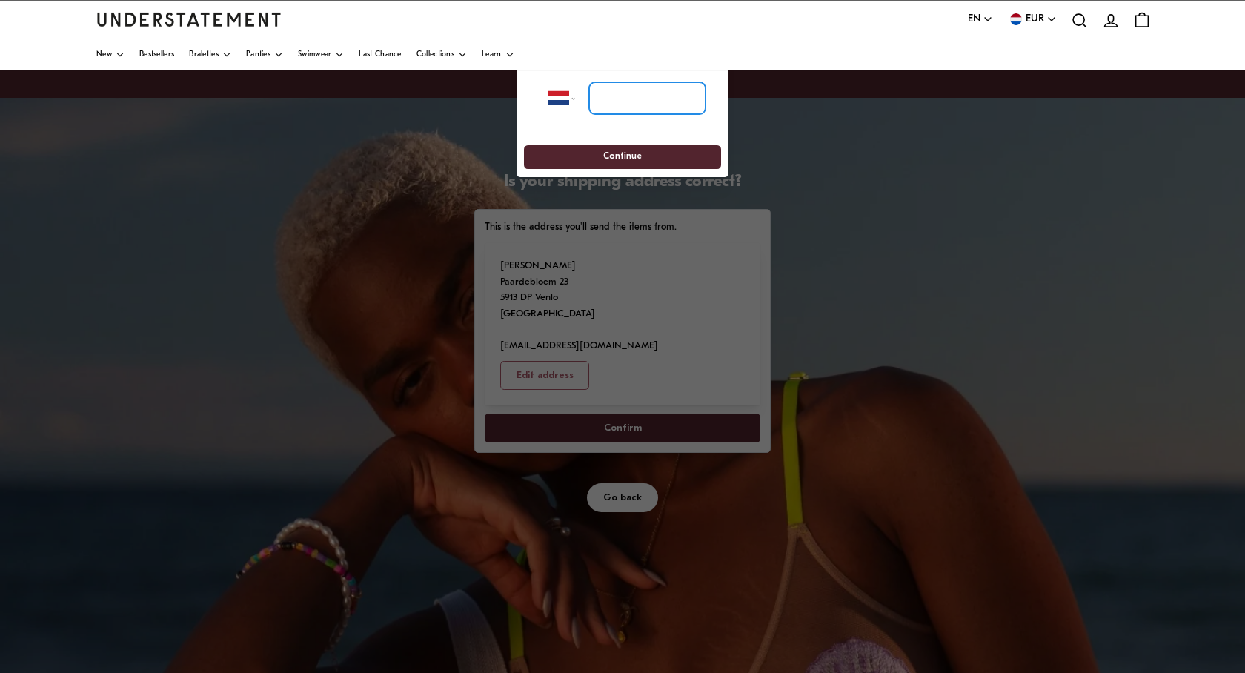
click at [616, 97] on input "tel" at bounding box center [647, 98] width 116 height 33
type input "*"
type input "**********"
click at [634, 162] on span "Continue" at bounding box center [622, 157] width 39 height 23
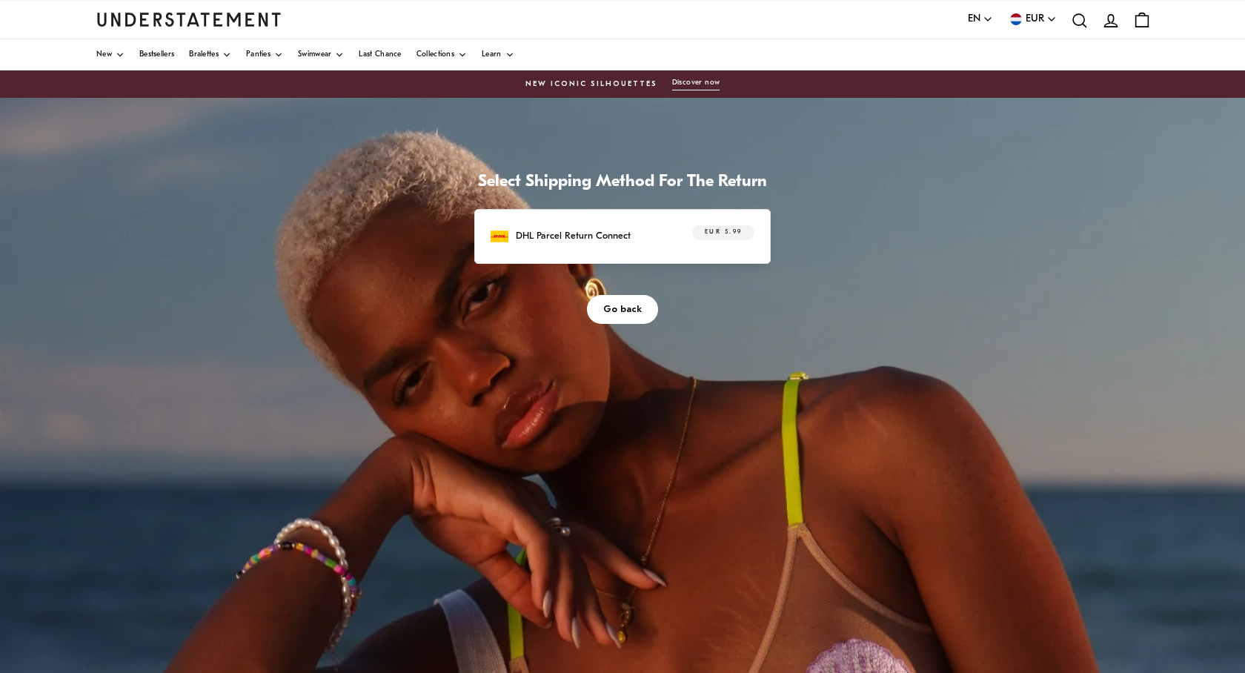
click at [688, 239] on div "EUR 5.99" at bounding box center [714, 236] width 79 height 23
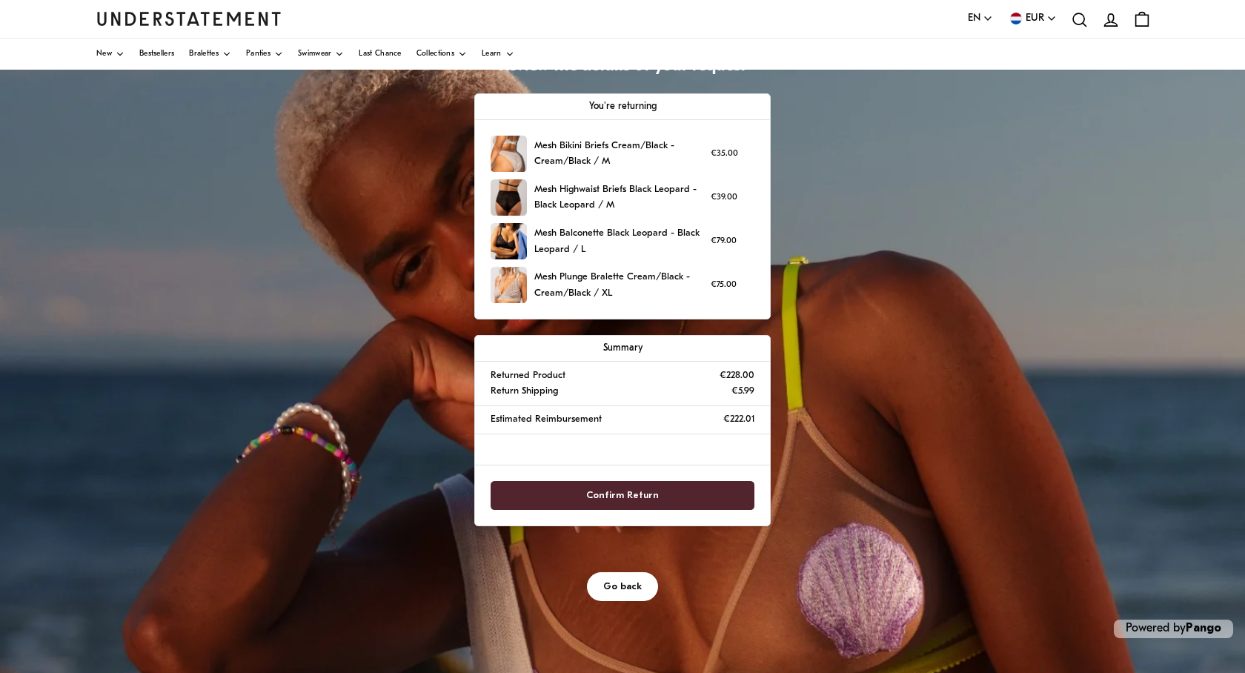
scroll to position [124, 0]
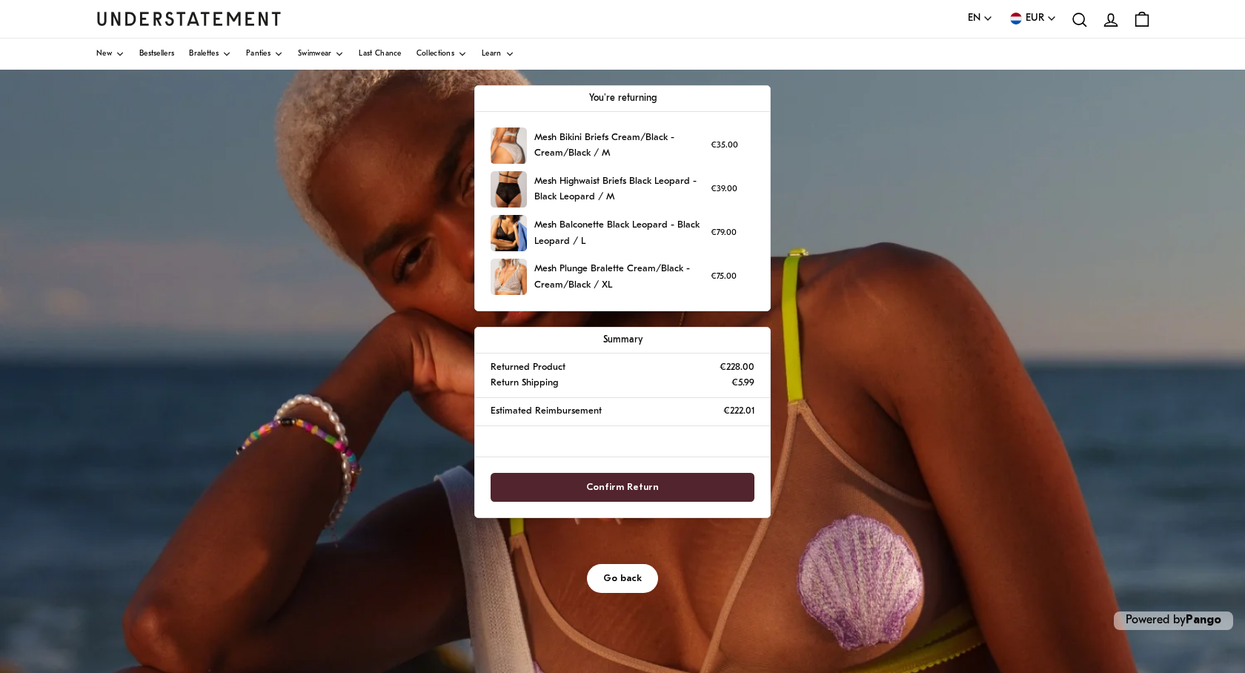
click at [627, 485] on span "Confirm Return" at bounding box center [622, 487] width 73 height 27
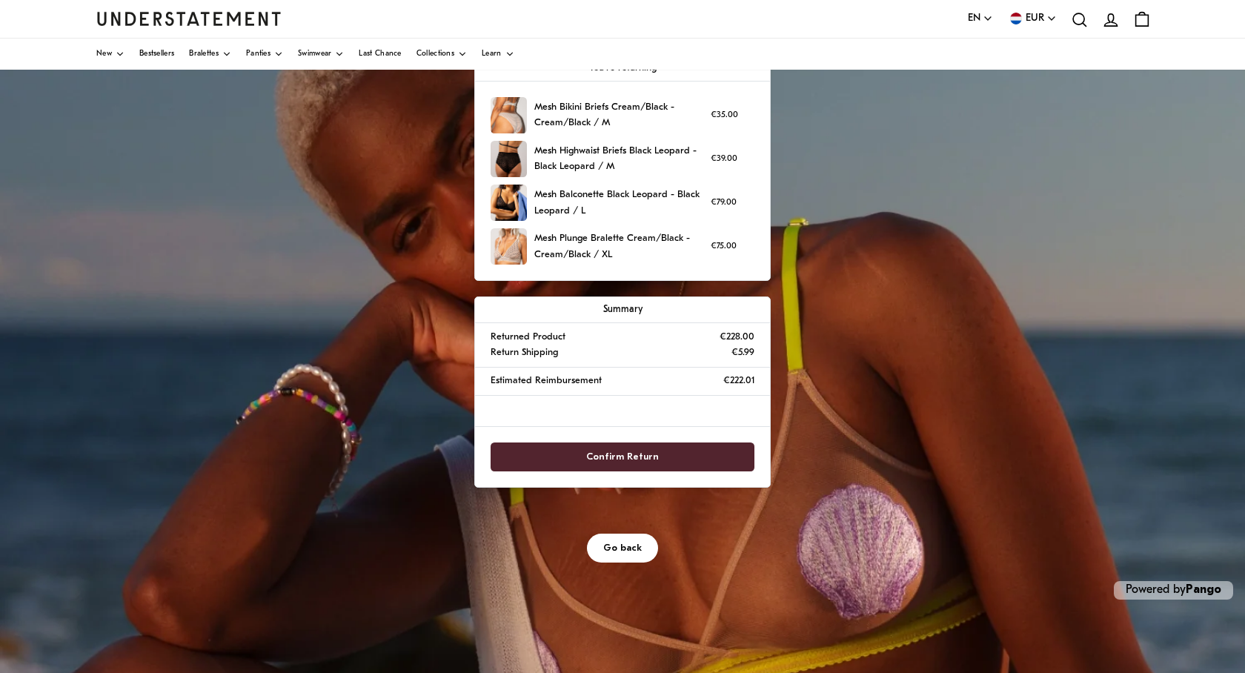
scroll to position [166, 0]
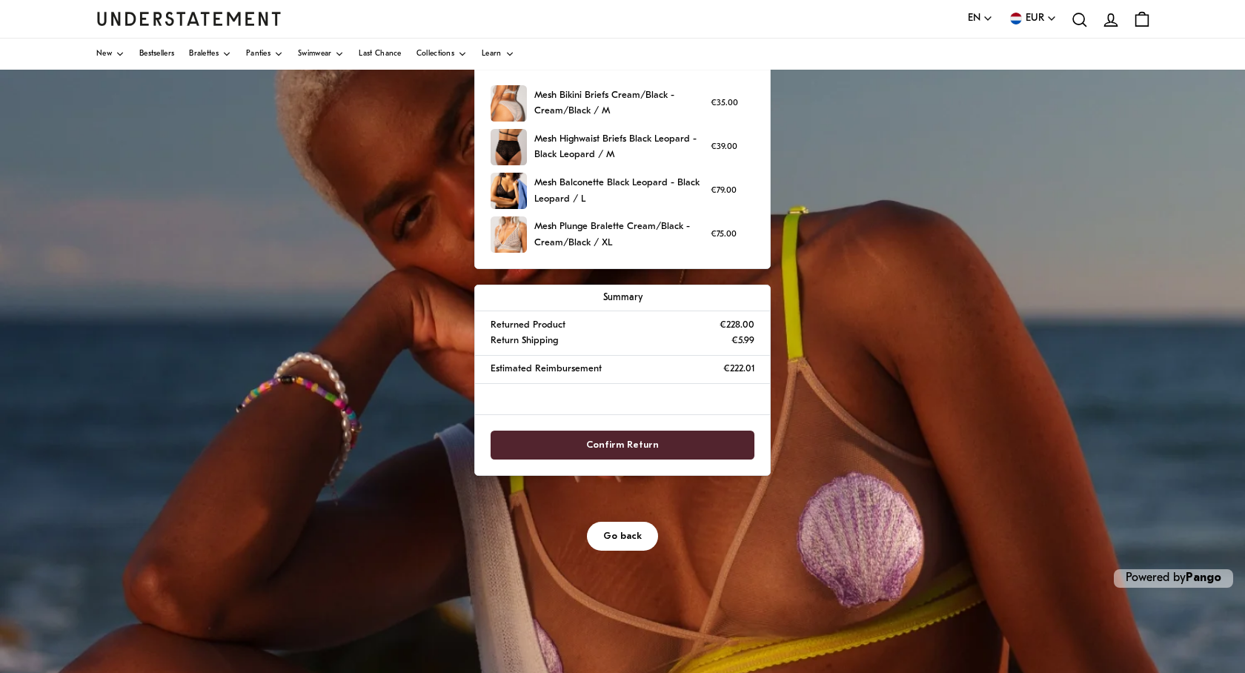
click at [631, 442] on span "Confirm Return" at bounding box center [622, 444] width 73 height 27
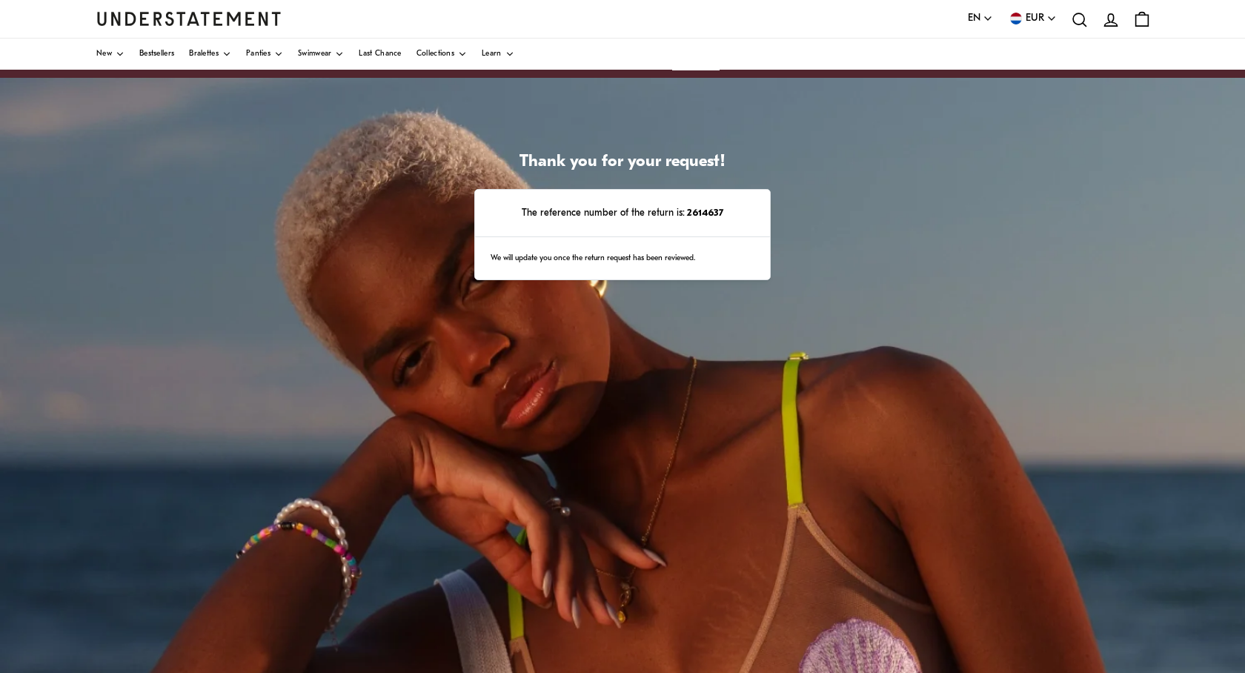
scroll to position [24, 0]
